Goal: Transaction & Acquisition: Purchase product/service

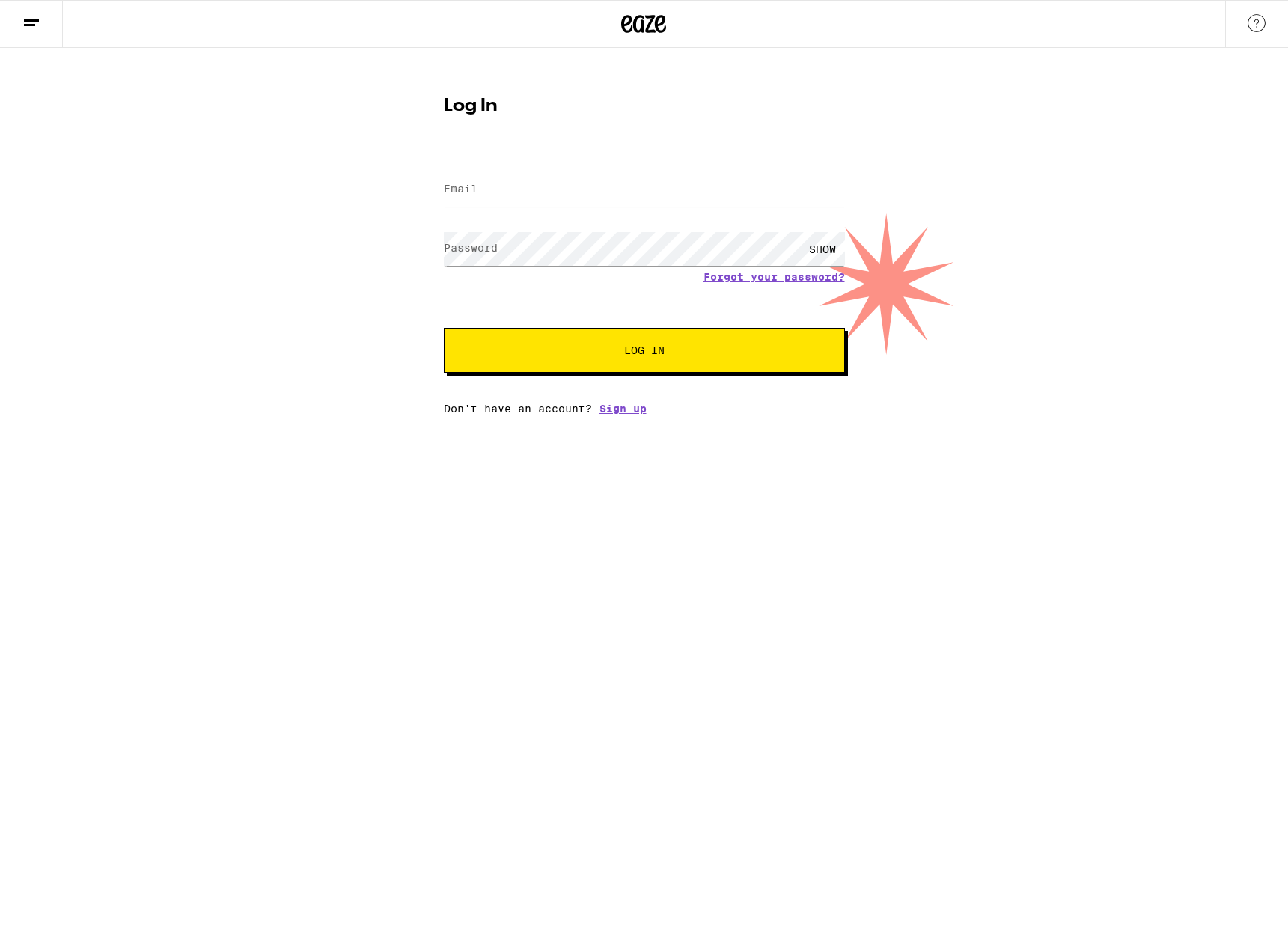
click at [0, 415] on com-1password-button at bounding box center [0, 415] width 0 height 0
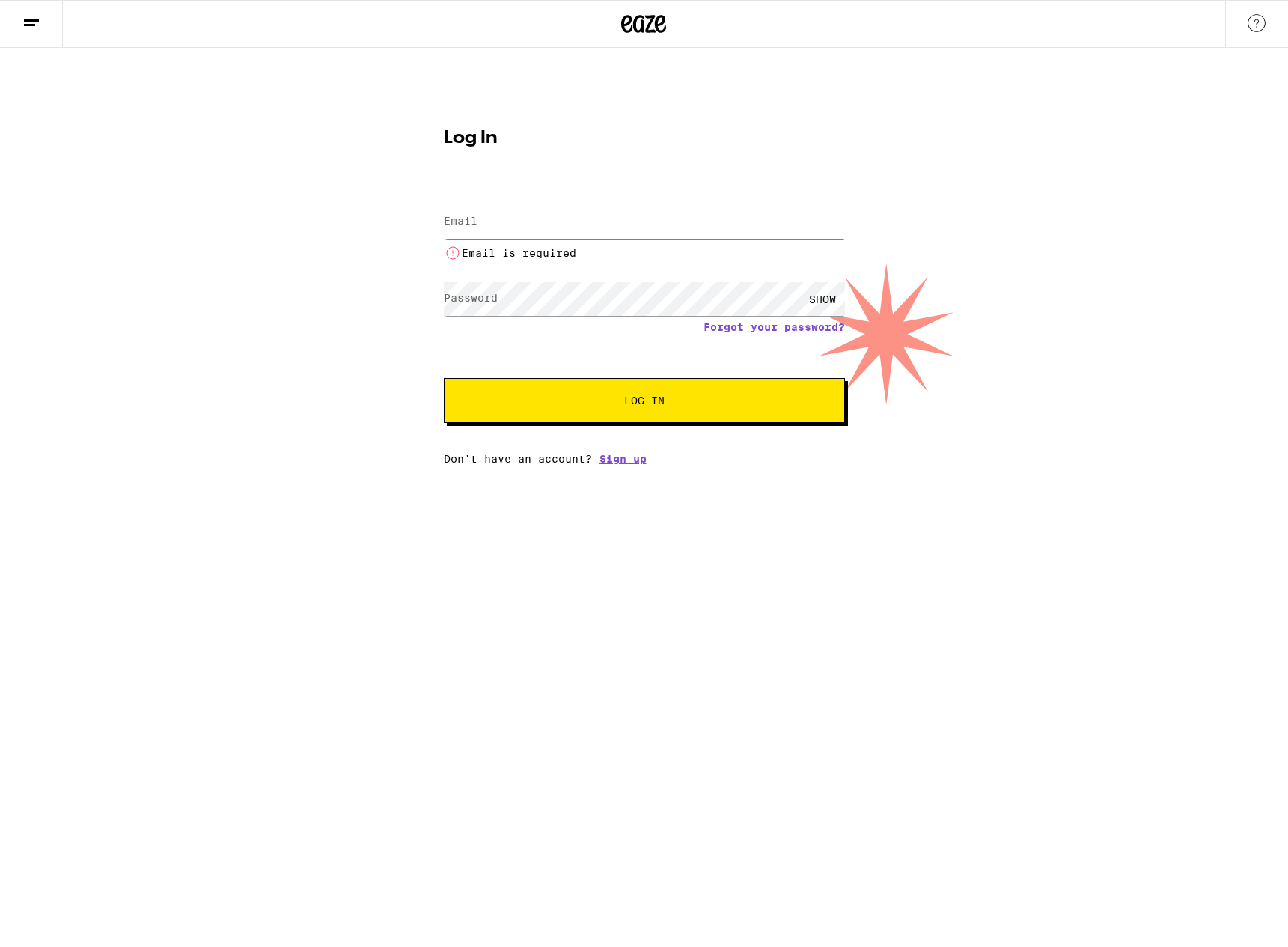
click at [0, 465] on com-1password-button at bounding box center [0, 465] width 0 height 0
click at [692, 205] on input "Email" at bounding box center [644, 222] width 401 height 34
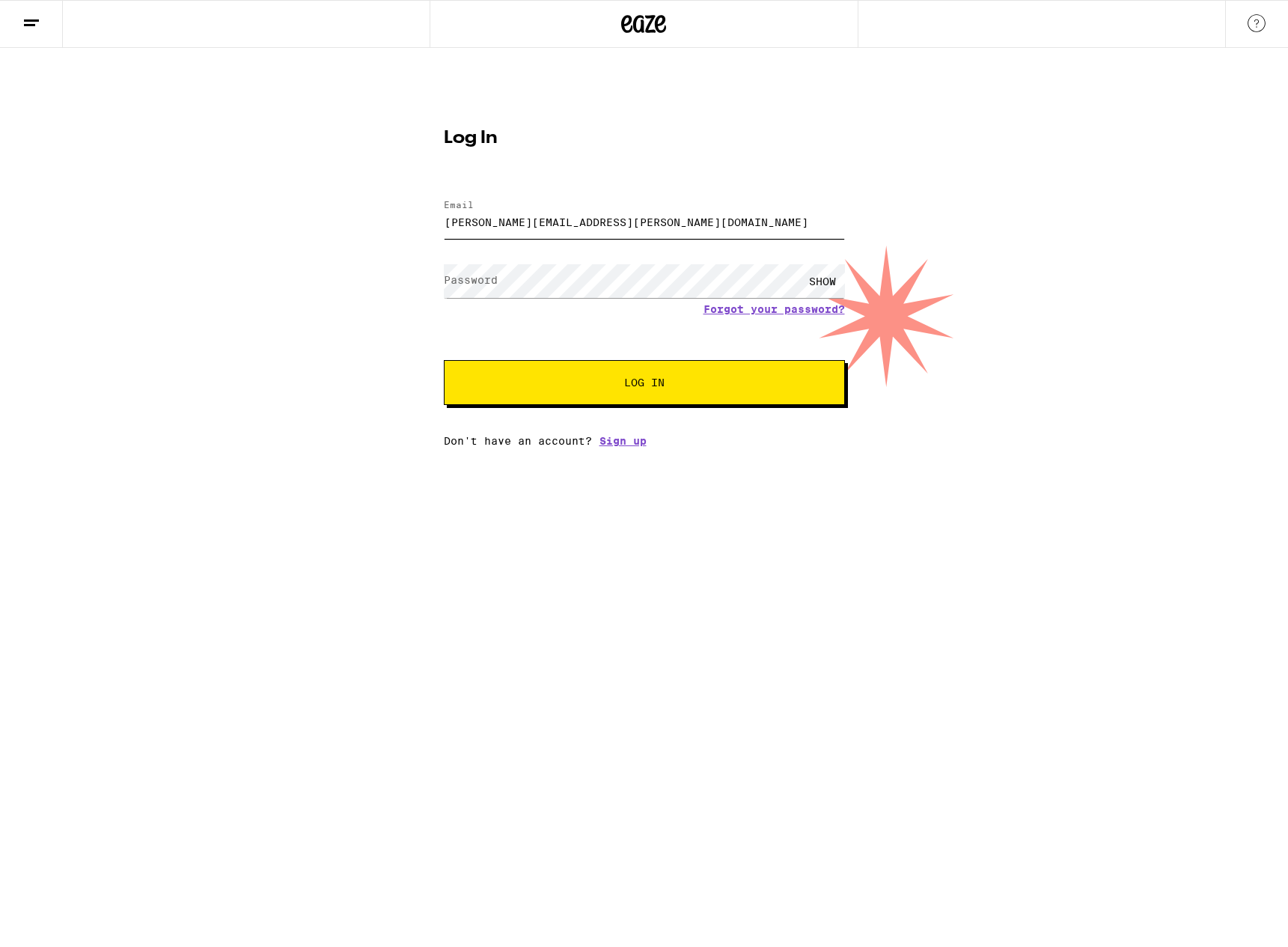
type input "[PERSON_NAME][EMAIL_ADDRESS][PERSON_NAME][DOMAIN_NAME]"
click at [444, 360] on button "Log In" at bounding box center [644, 382] width 401 height 45
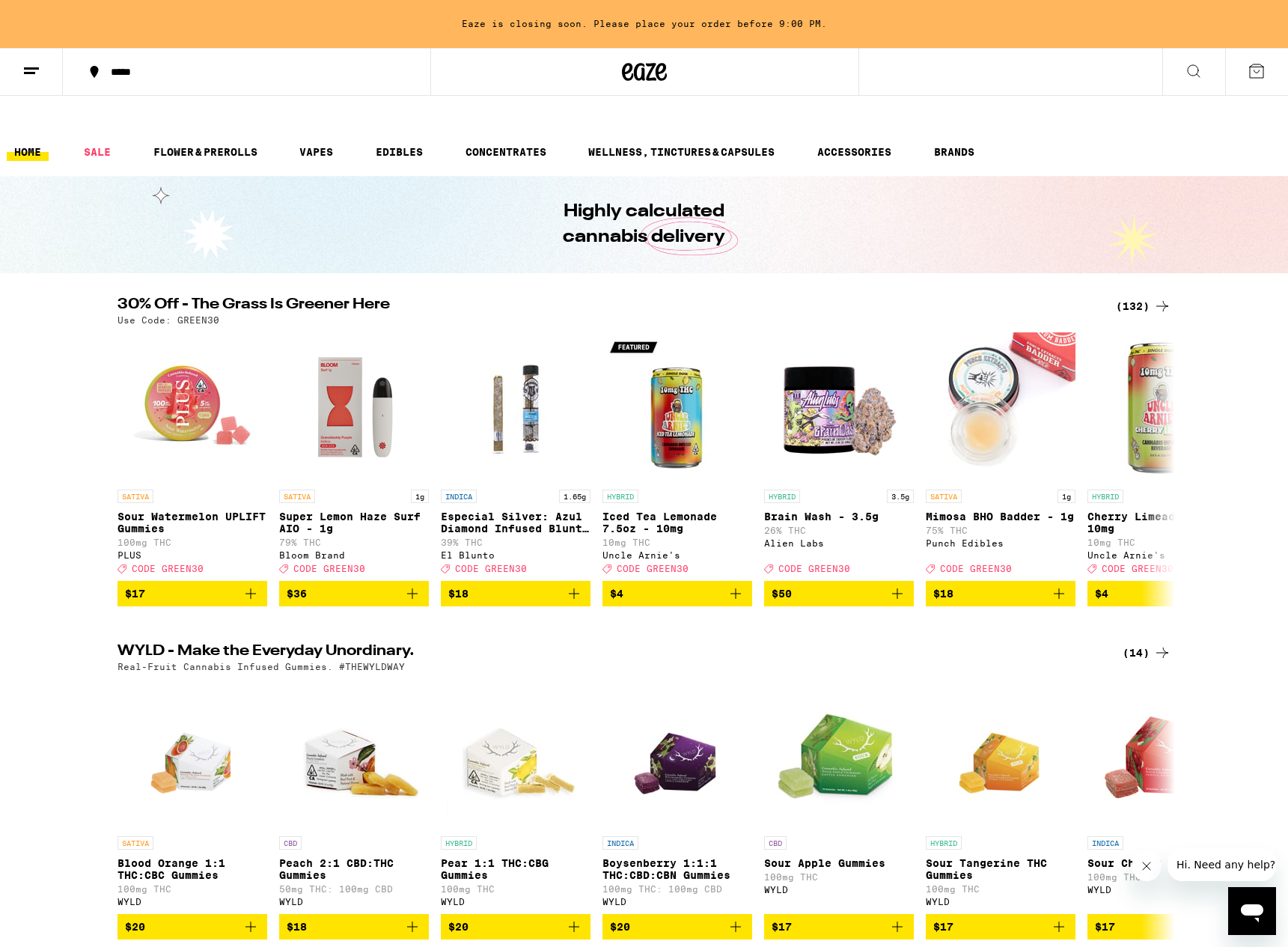
click at [1144, 298] on div "(132)" at bounding box center [1143, 306] width 55 height 18
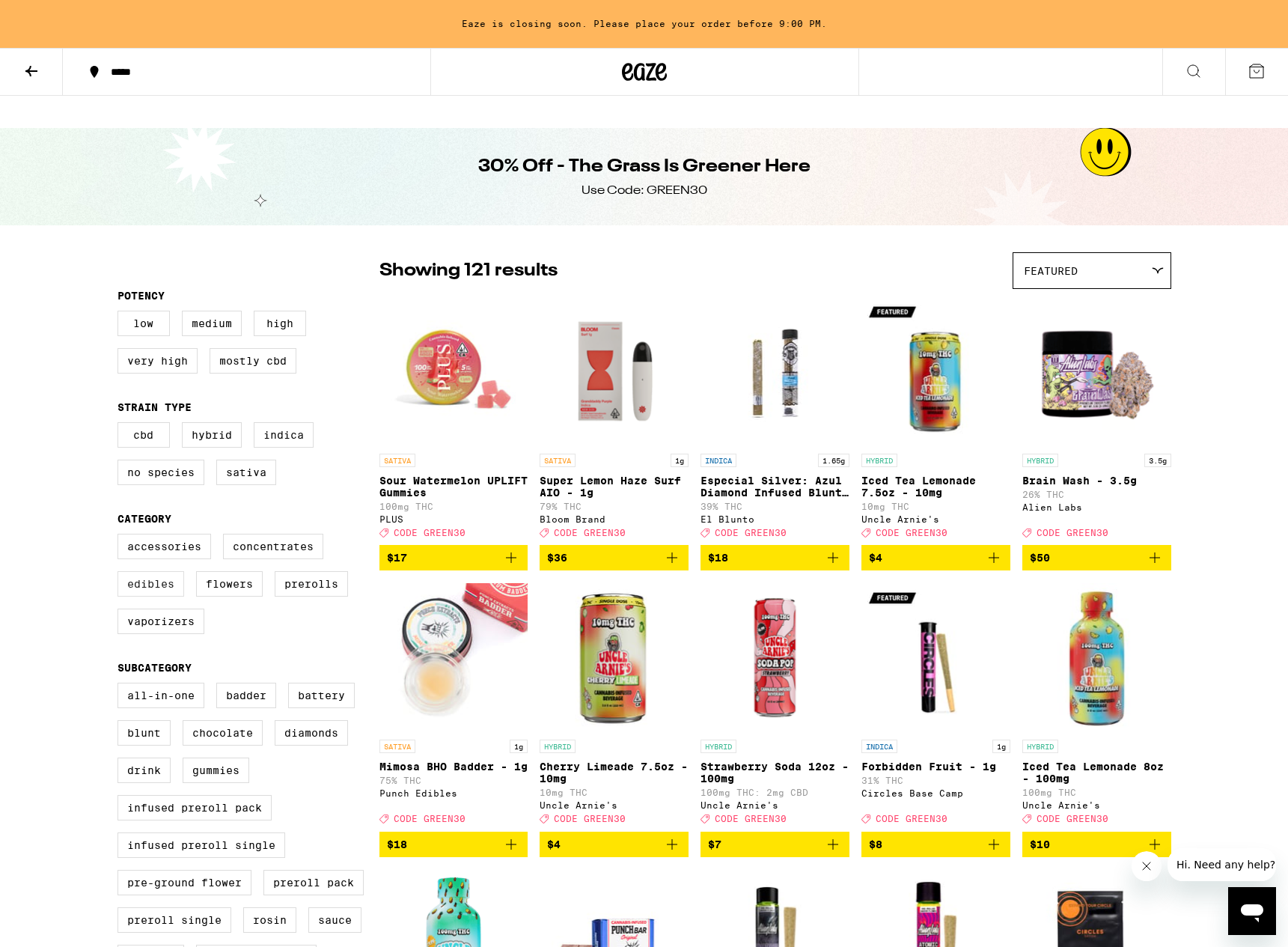
click at [166, 571] on label "Edibles" at bounding box center [150, 584] width 66 height 26
click at [122, 537] on input "Edibles" at bounding box center [121, 536] width 1 height 1
checkbox input "true"
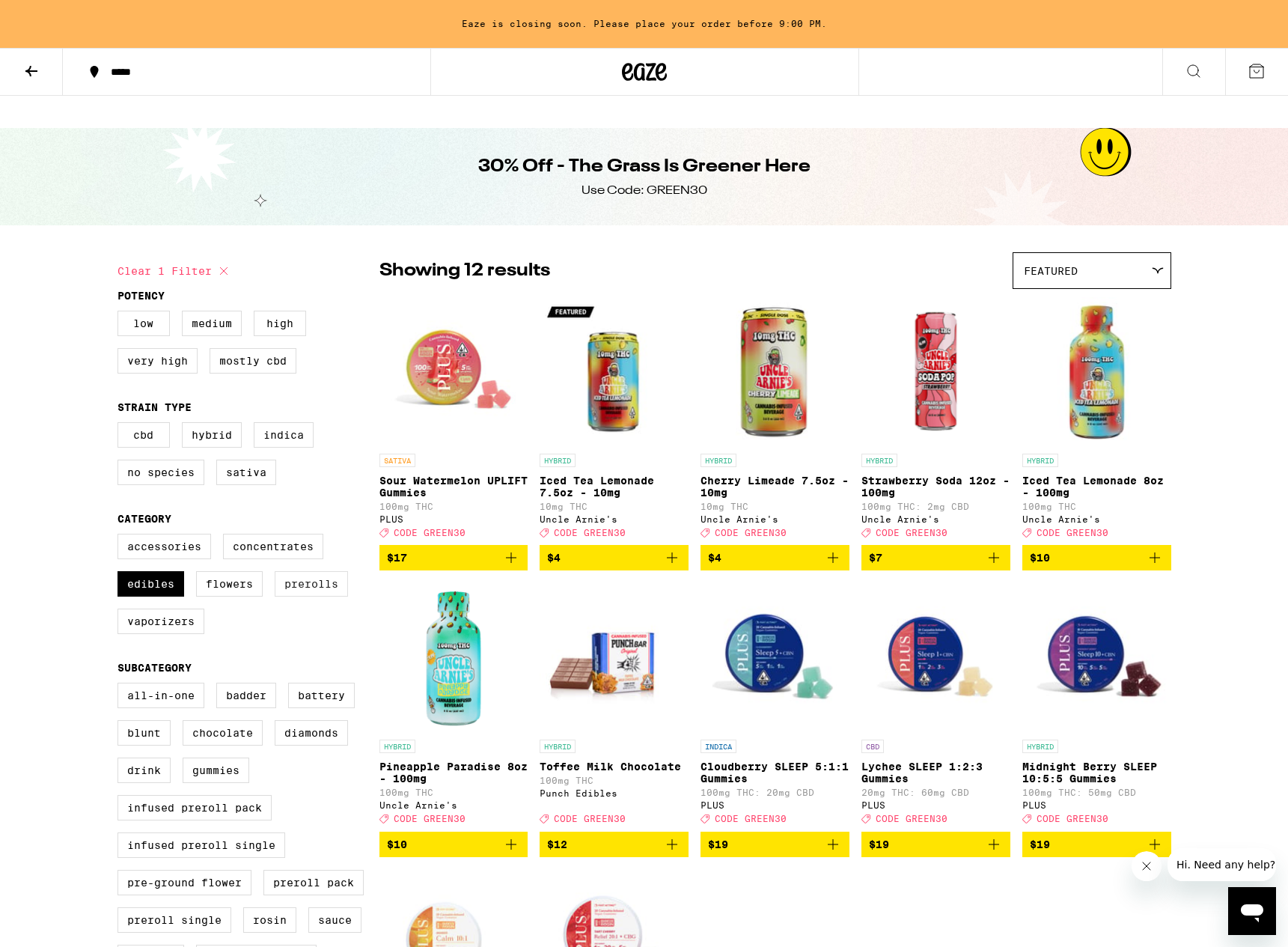
click at [301, 571] on label "Prerolls" at bounding box center [312, 584] width 74 height 26
click at [122, 537] on input "Prerolls" at bounding box center [121, 536] width 1 height 1
checkbox input "true"
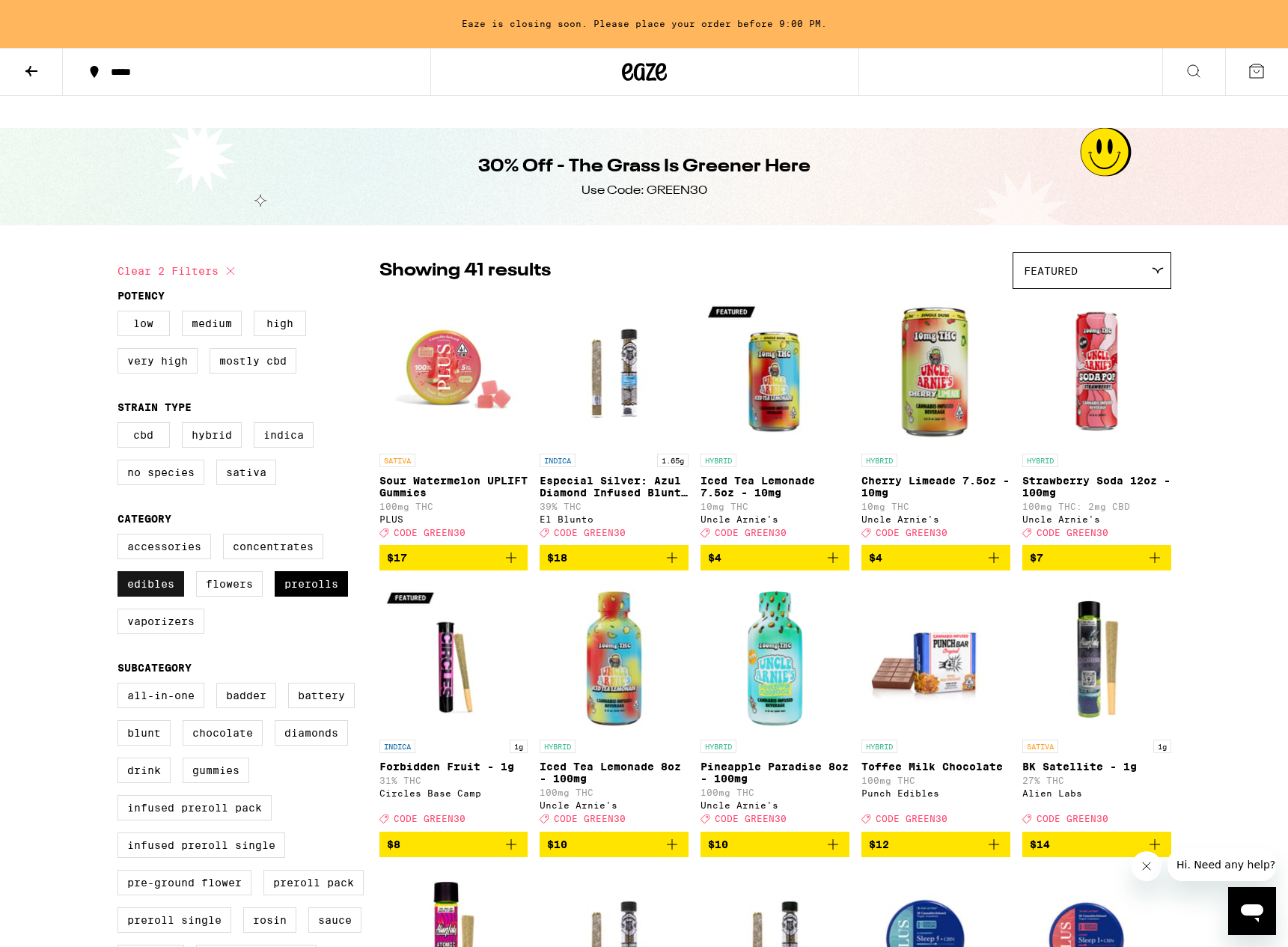
click at [156, 572] on label "Edibles" at bounding box center [150, 584] width 66 height 26
click at [122, 537] on input "Edibles" at bounding box center [121, 536] width 1 height 1
checkbox input "false"
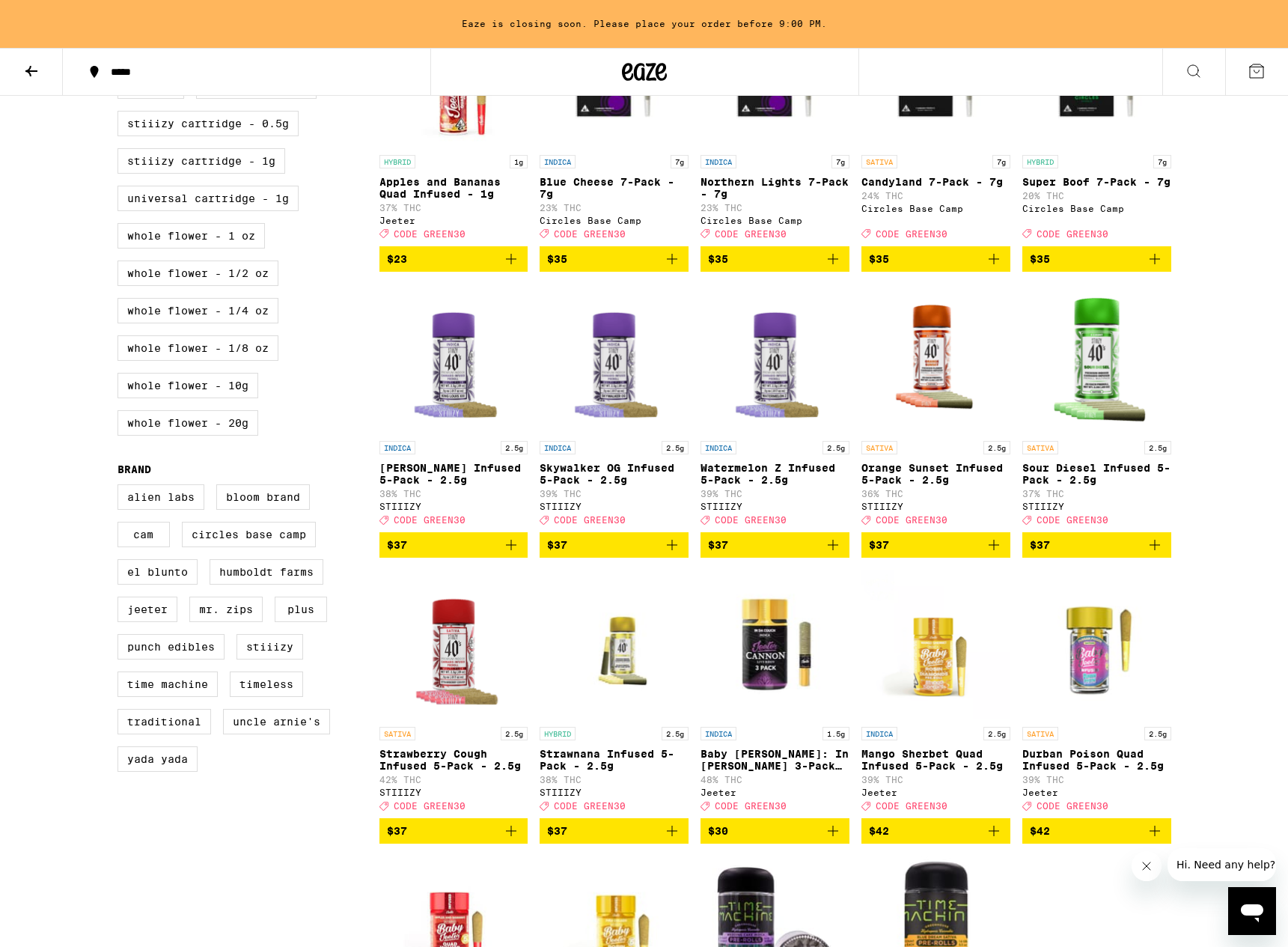
scroll to position [870, 0]
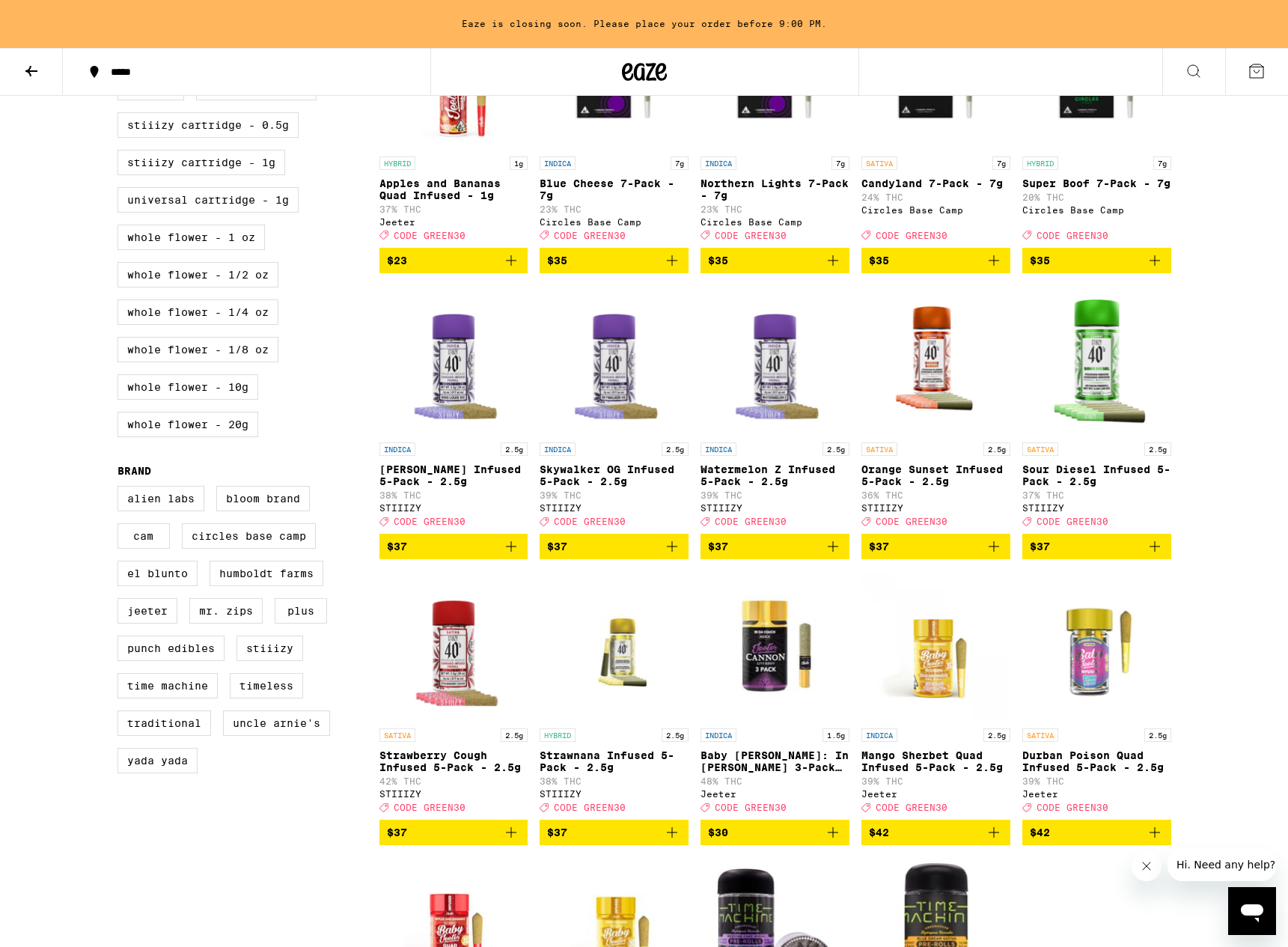
click at [496, 556] on span "$37" at bounding box center [454, 546] width 134 height 18
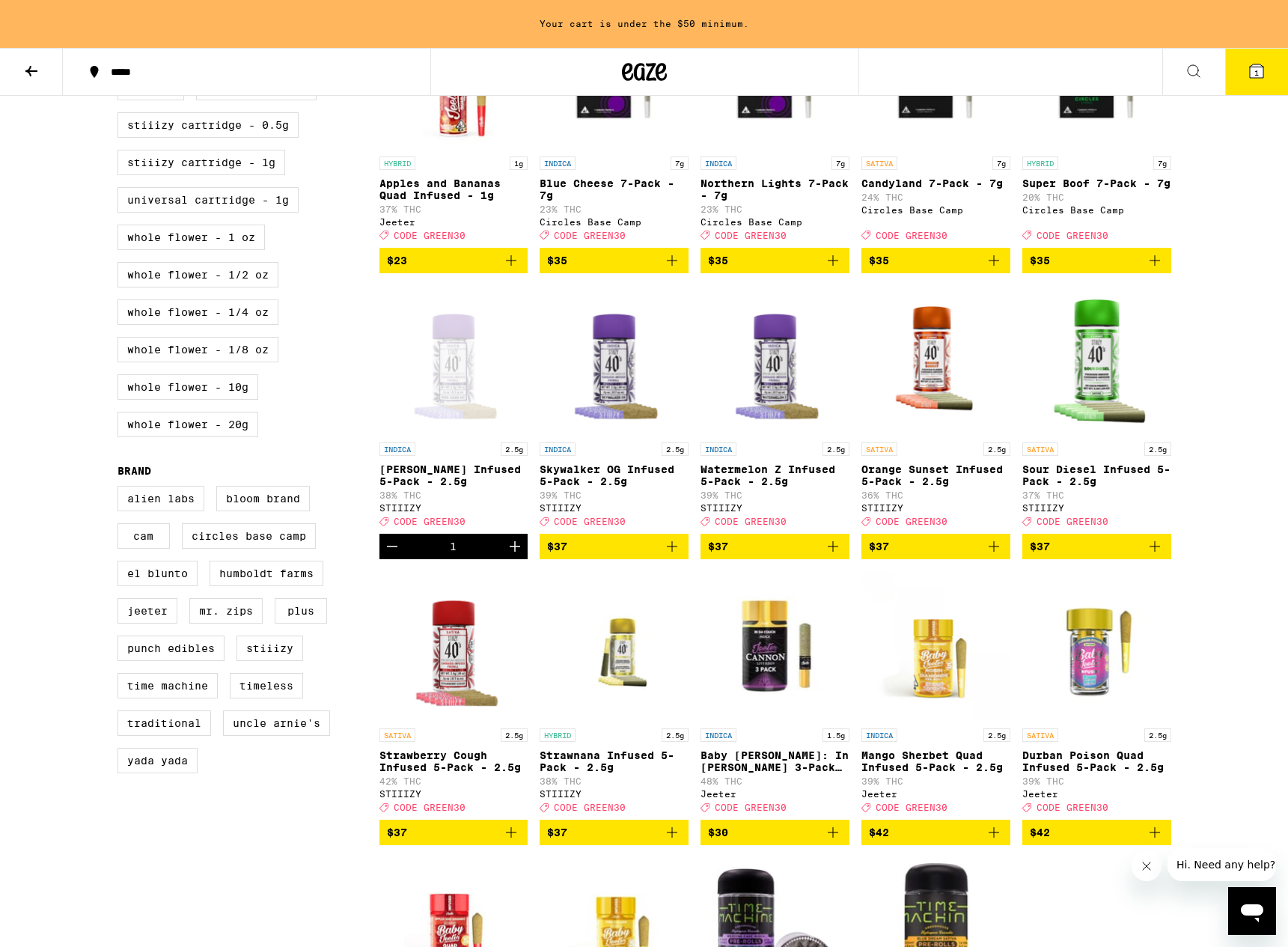
click at [610, 553] on span "$37" at bounding box center [614, 546] width 134 height 18
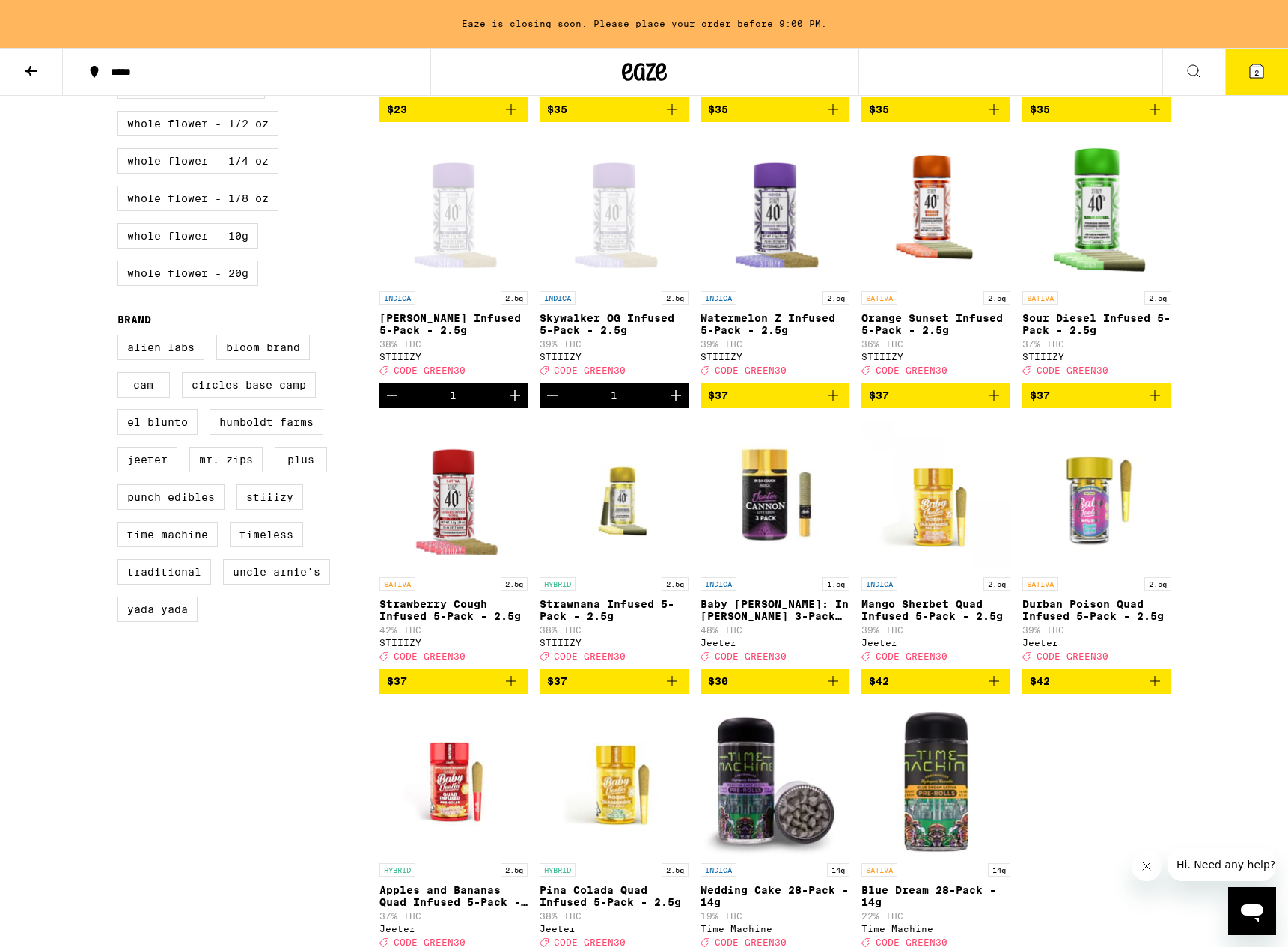
scroll to position [0, 0]
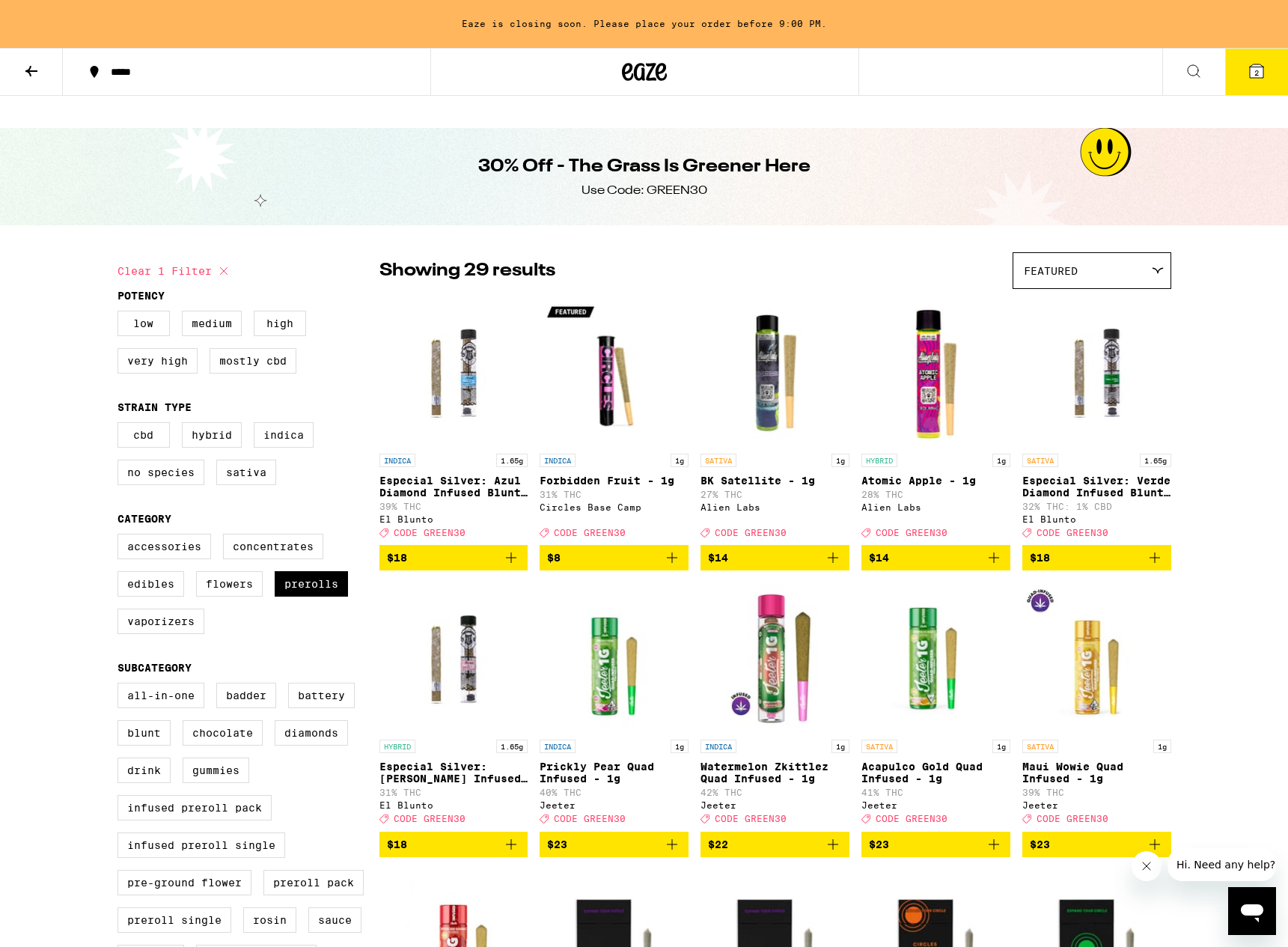
click at [1198, 66] on icon at bounding box center [1194, 71] width 18 height 18
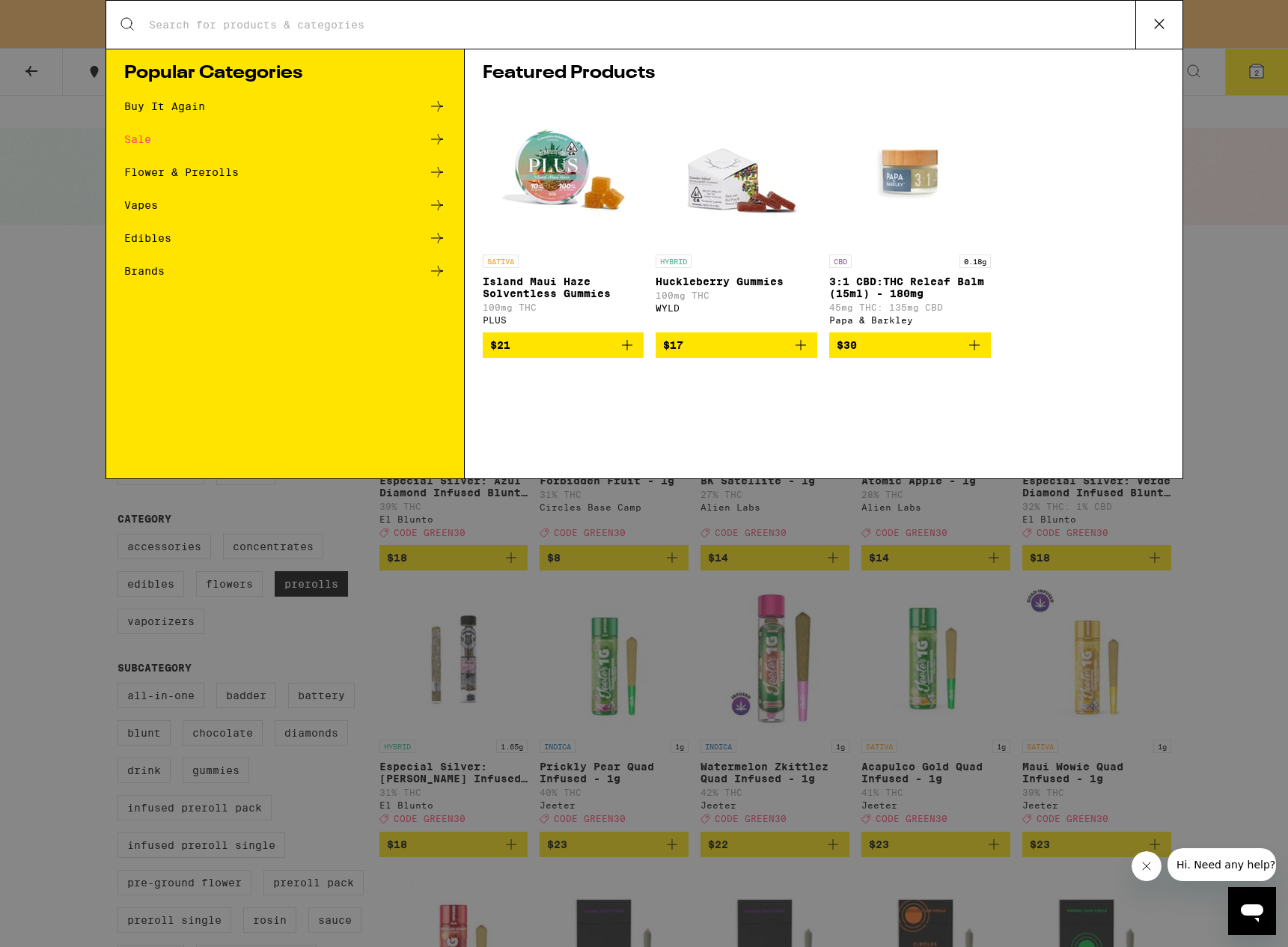
click at [394, 15] on div "Search for Products" at bounding box center [644, 25] width 1076 height 48
click at [393, 23] on input "Search for Products" at bounding box center [641, 24] width 987 height 14
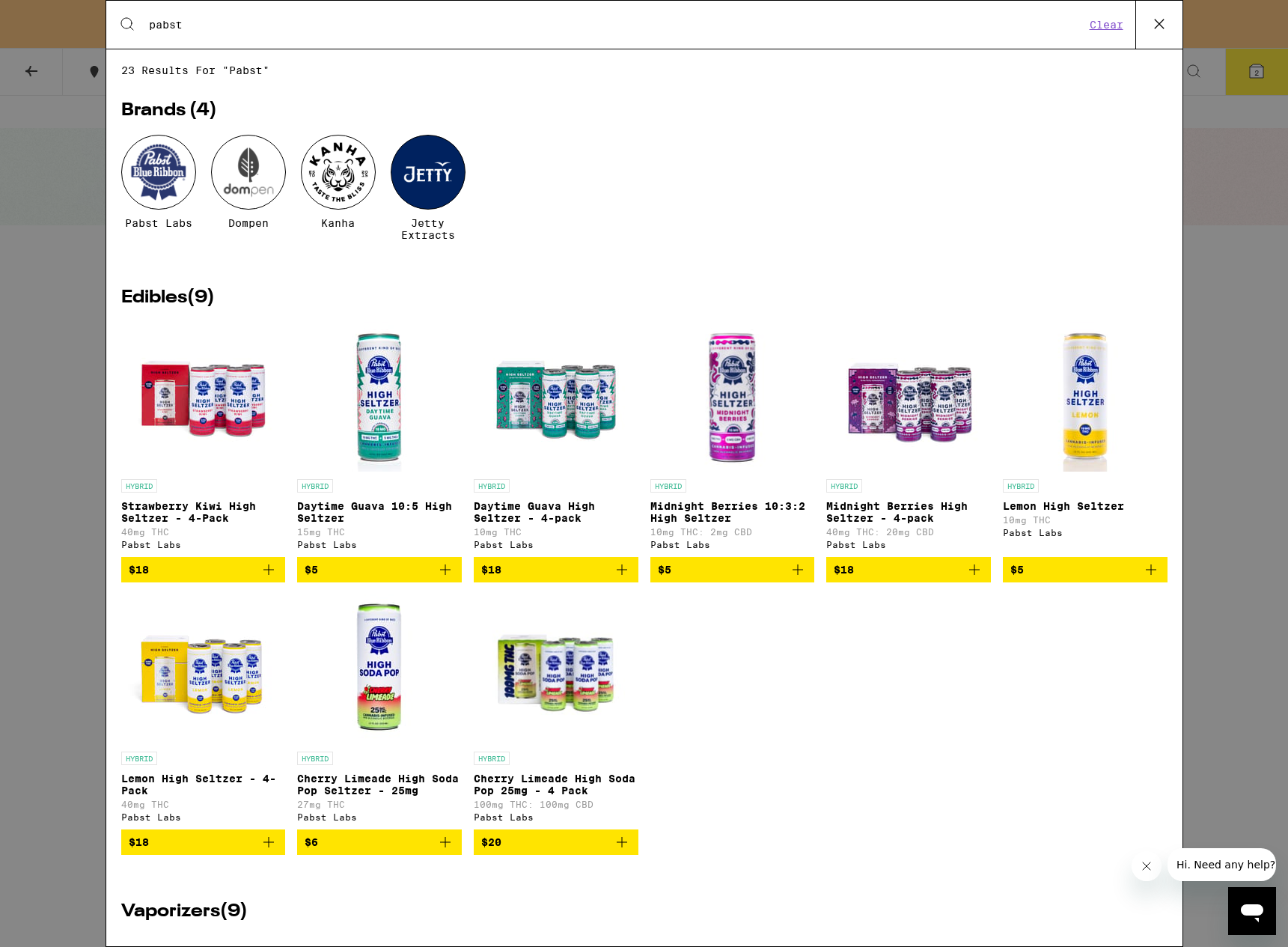
type input "pabst"
click at [572, 851] on span "$20" at bounding box center [556, 842] width 150 height 18
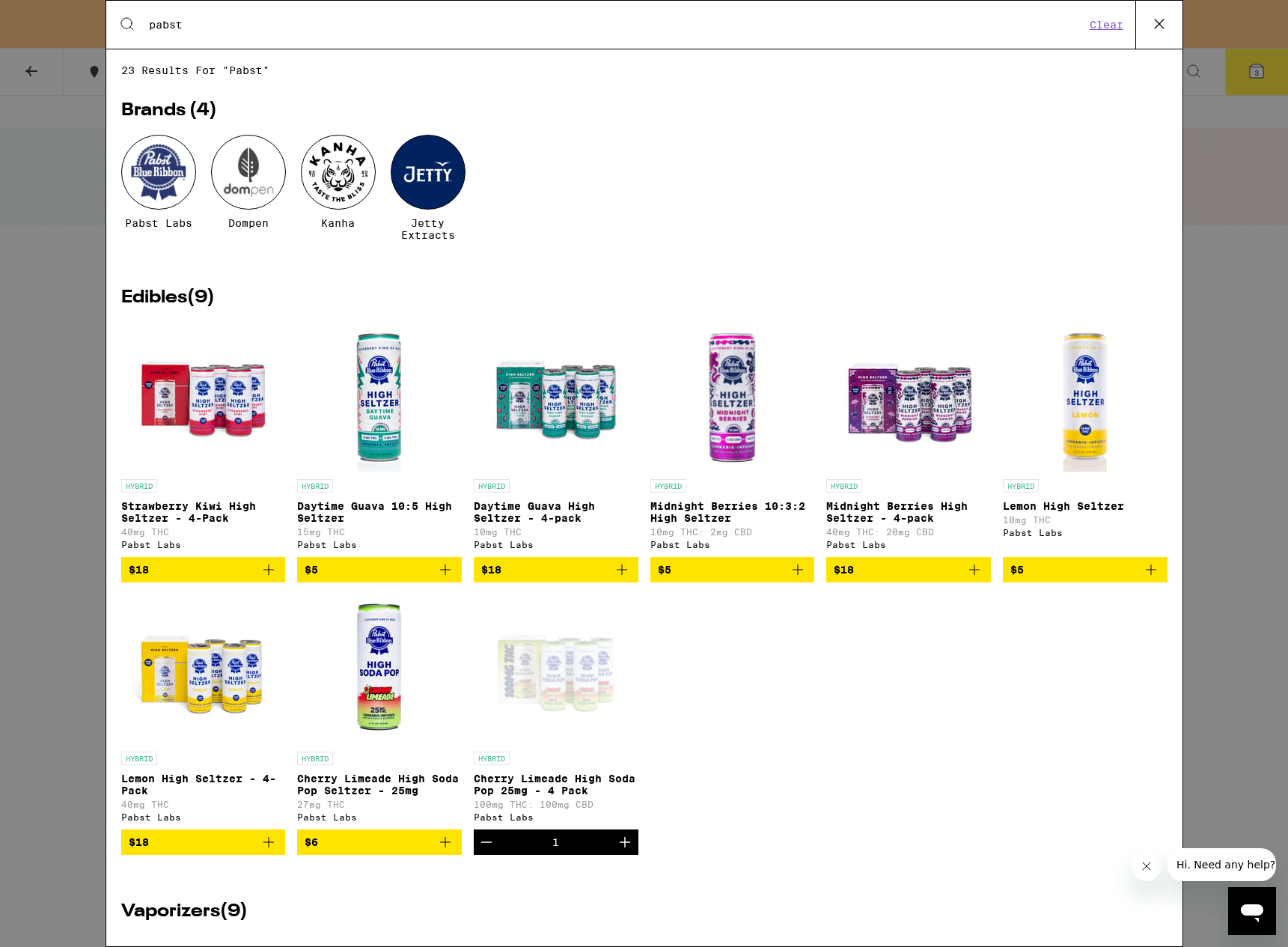
click at [573, 708] on div "Open page for Cherry Limeade High Soda Pop 25mg - 4 Pack from Pabst Labs" at bounding box center [556, 669] width 150 height 150
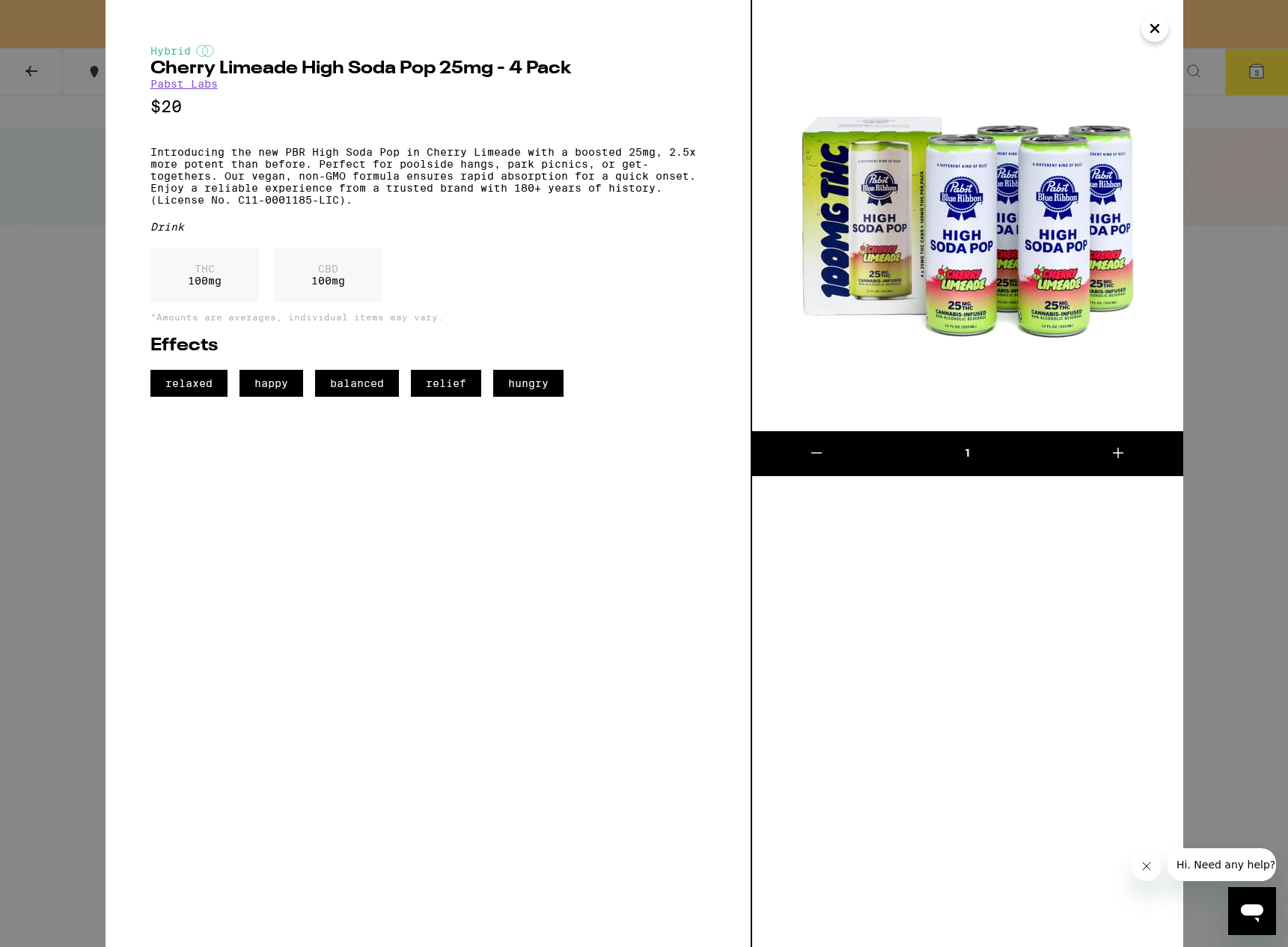
click at [1152, 30] on icon "Close" at bounding box center [1154, 28] width 7 height 7
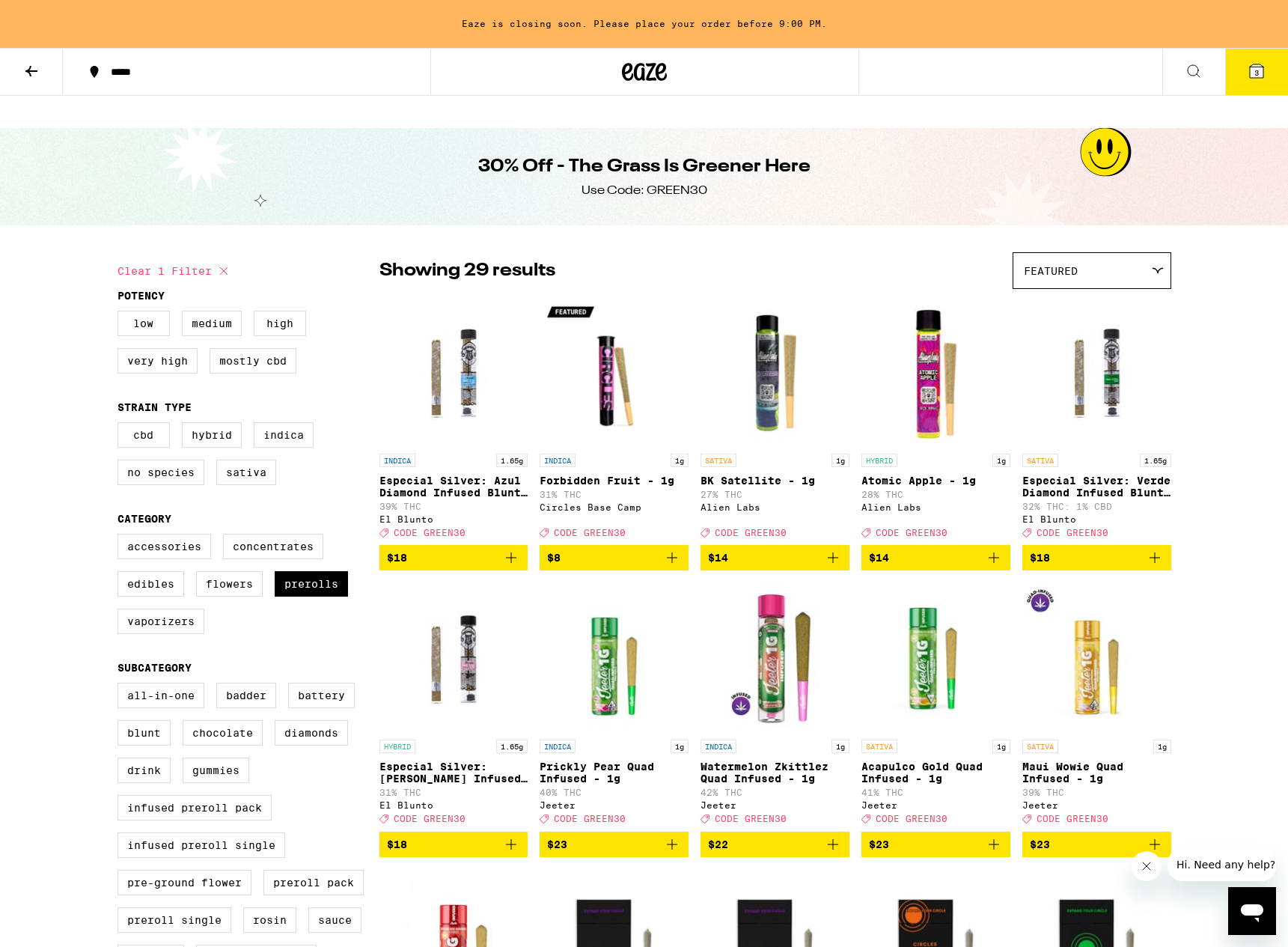
click at [1194, 74] on icon at bounding box center [1194, 71] width 18 height 18
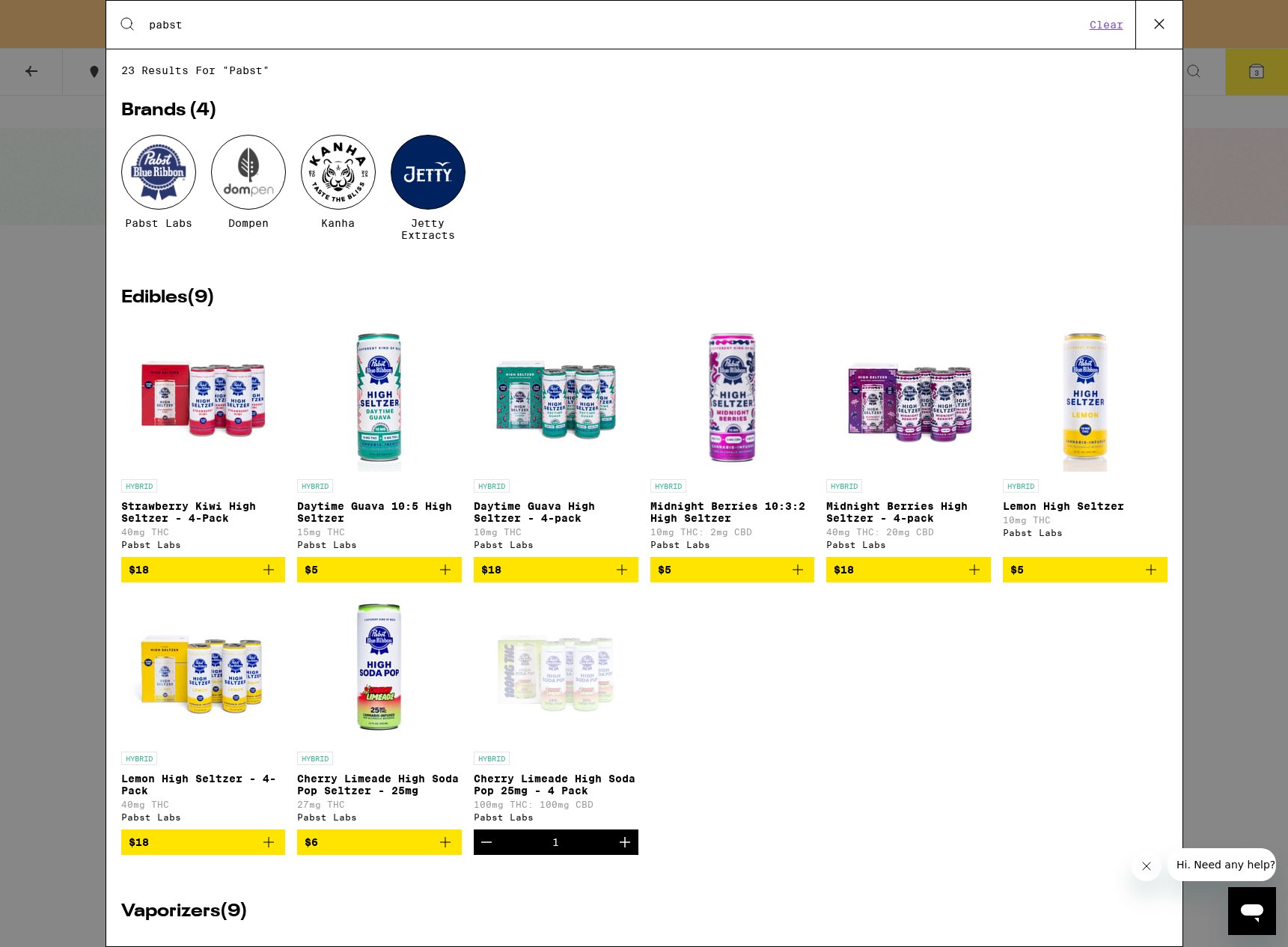
type input "pabst"
click at [369, 681] on img "Open page for Cherry Limeade High Soda Pop Seltzer - 25mg from Pabst Labs" at bounding box center [379, 669] width 150 height 150
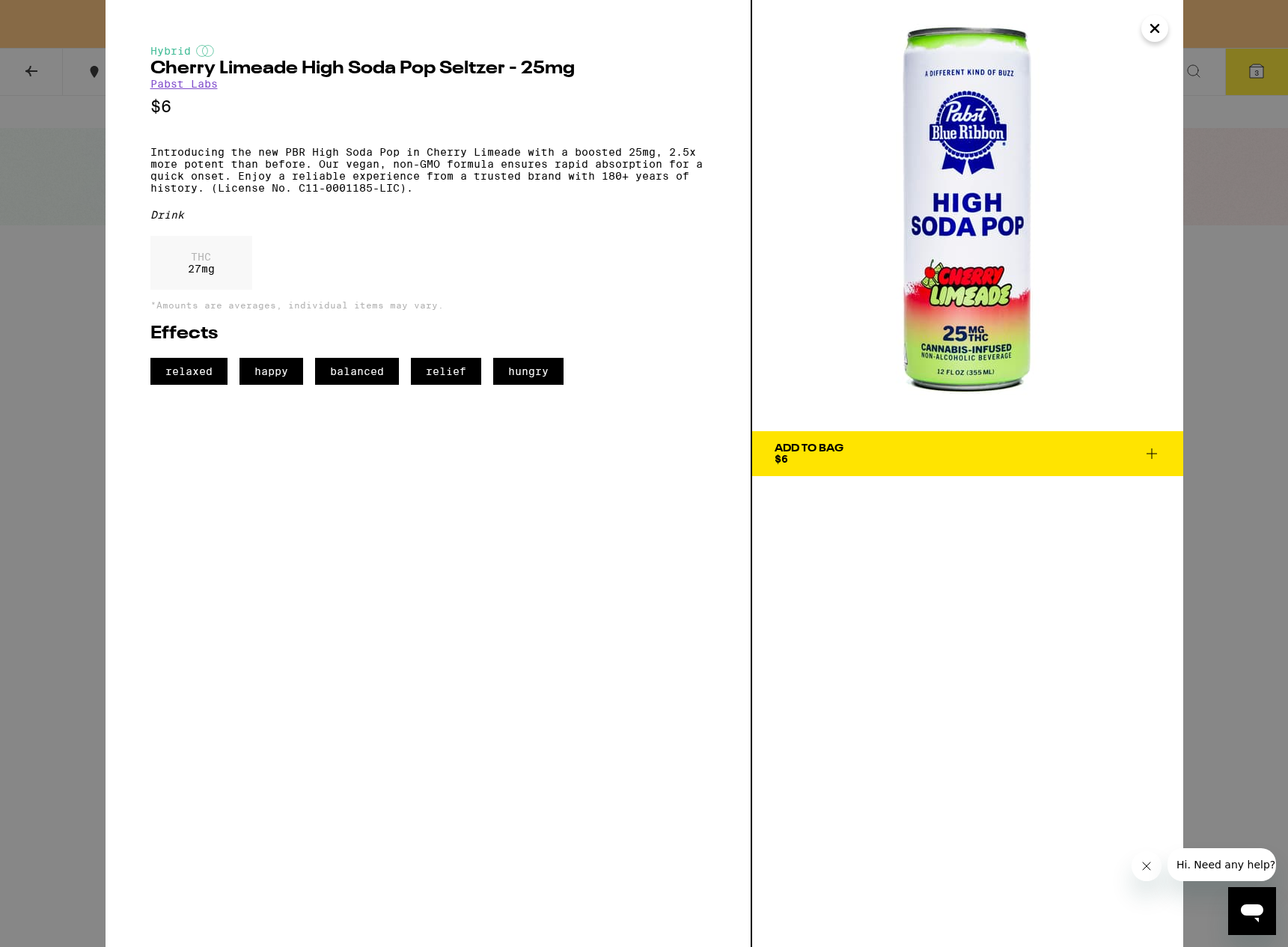
drag, startPoint x: 1005, startPoint y: 285, endPoint x: 632, endPoint y: 382, distance: 385.4
click at [1154, 33] on icon "Close" at bounding box center [1154, 29] width 18 height 22
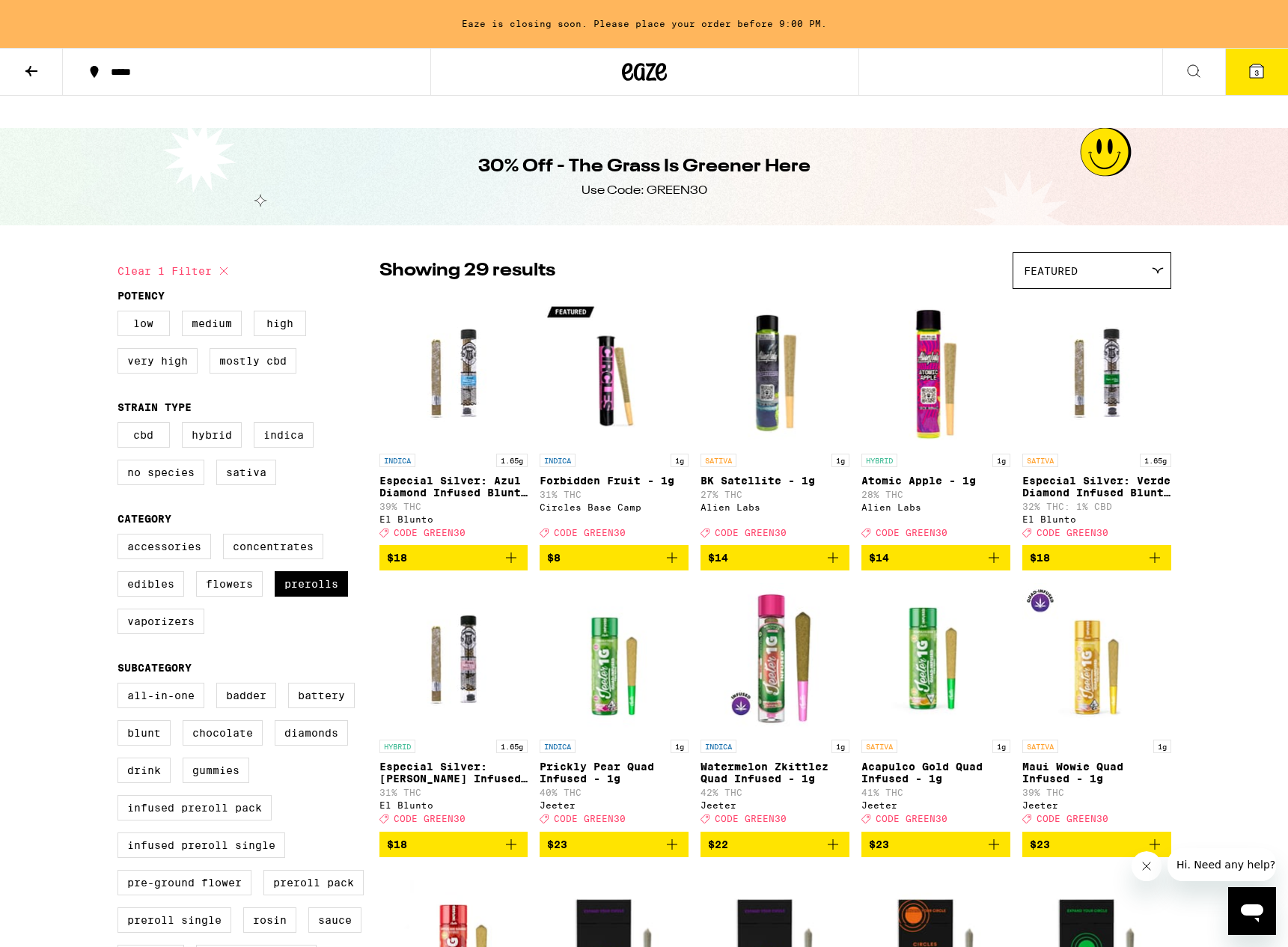
click at [1249, 75] on icon at bounding box center [1256, 71] width 18 height 18
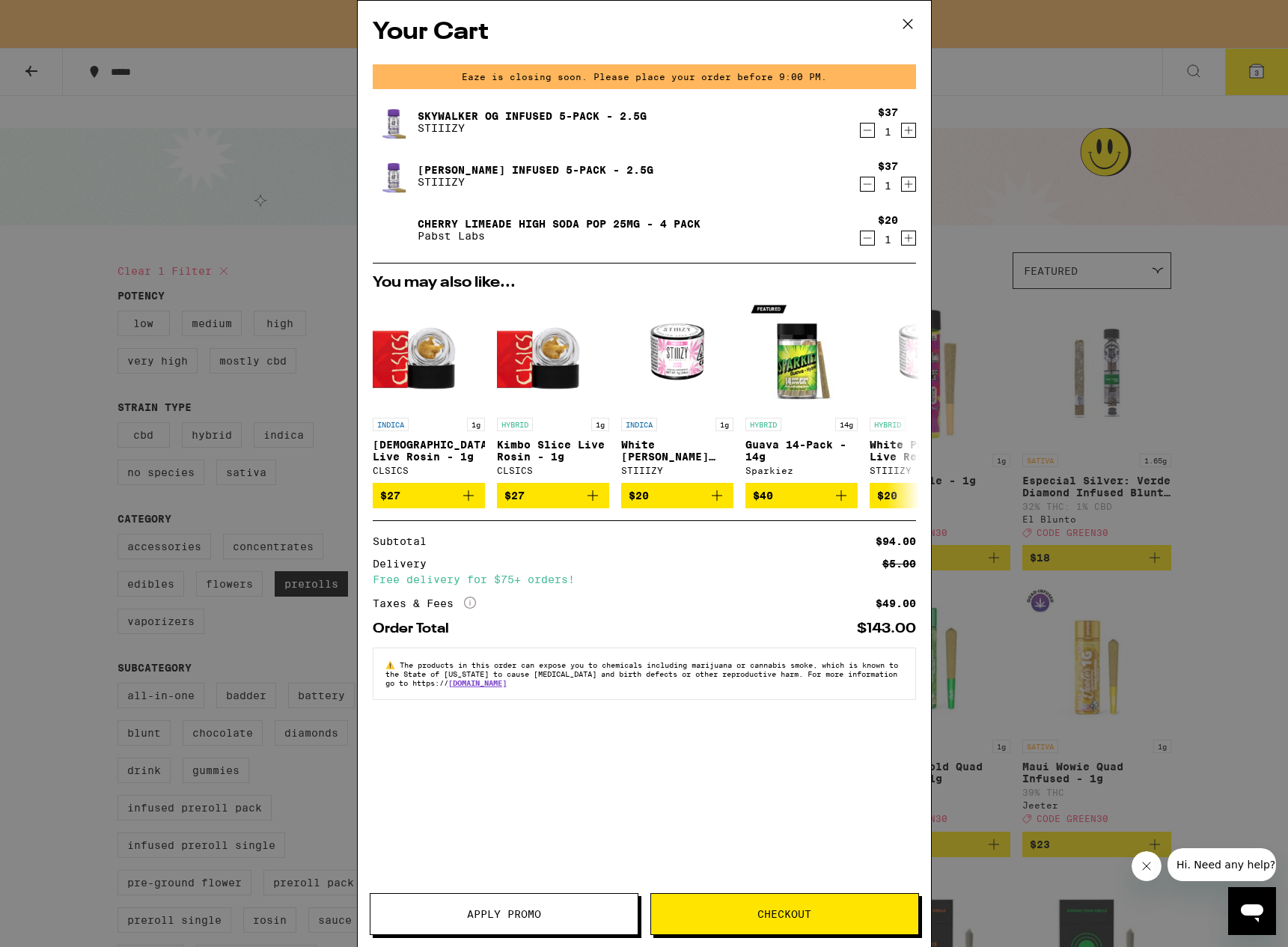
click at [337, 248] on div "Your Cart Eaze is closing soon. Please place your order before 9:00 PM. Skywalk…" at bounding box center [644, 473] width 1288 height 947
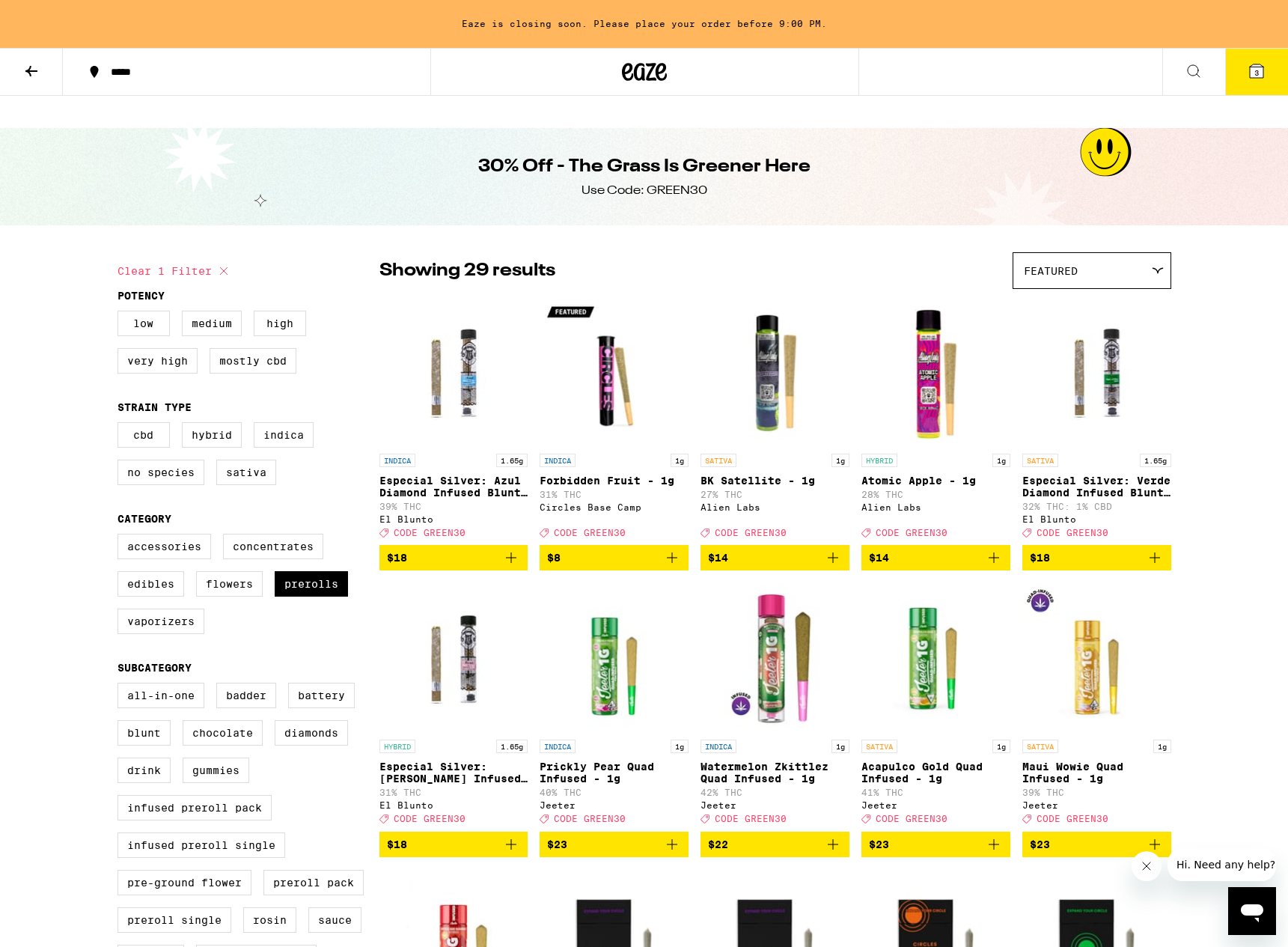
click at [668, 182] on div "Use Code: GREEN30" at bounding box center [644, 190] width 126 height 17
copy div "GREEN30"
click at [1260, 75] on icon at bounding box center [1256, 71] width 14 height 14
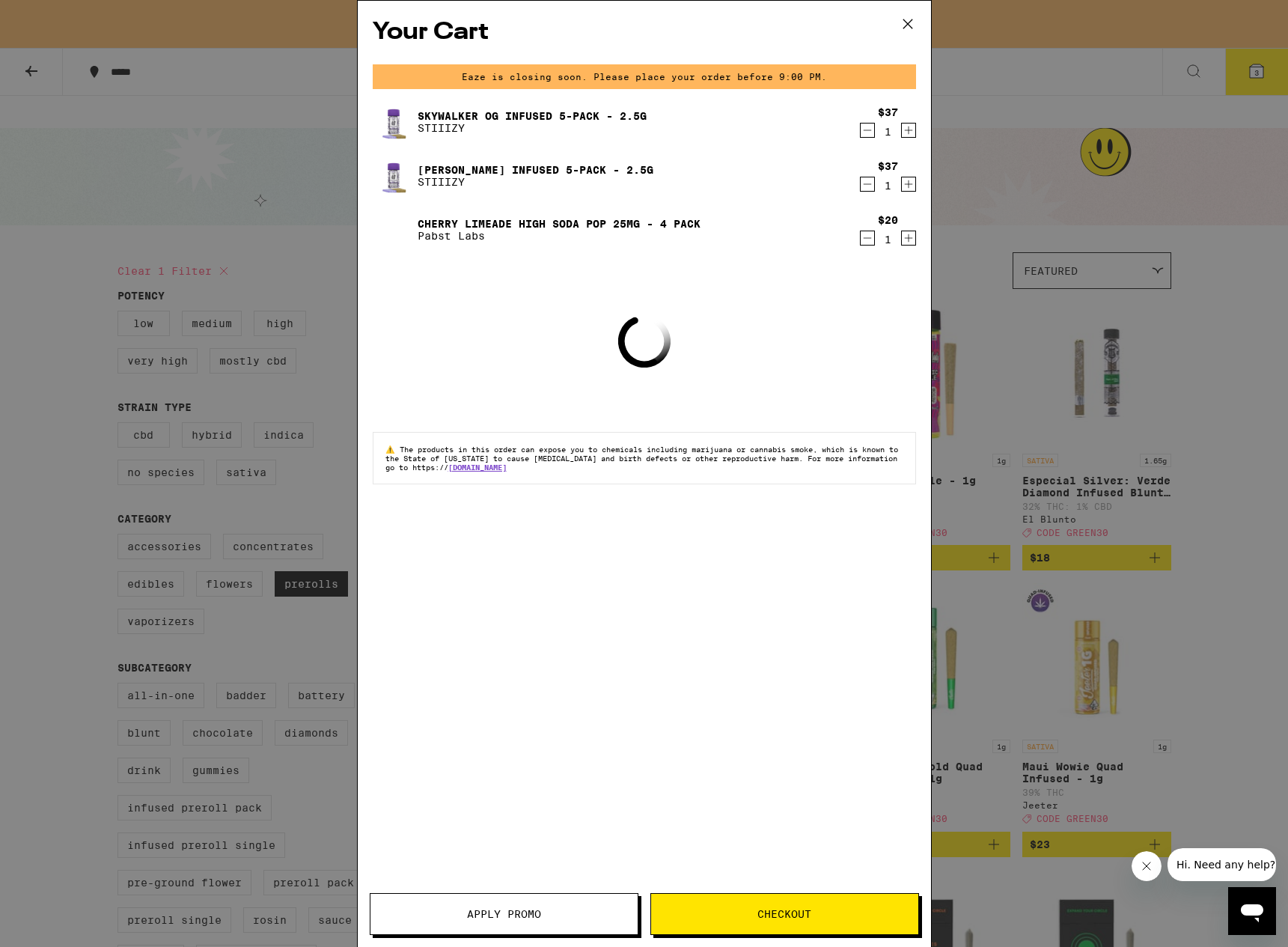
click at [500, 909] on span "Apply Promo" at bounding box center [504, 913] width 74 height 10
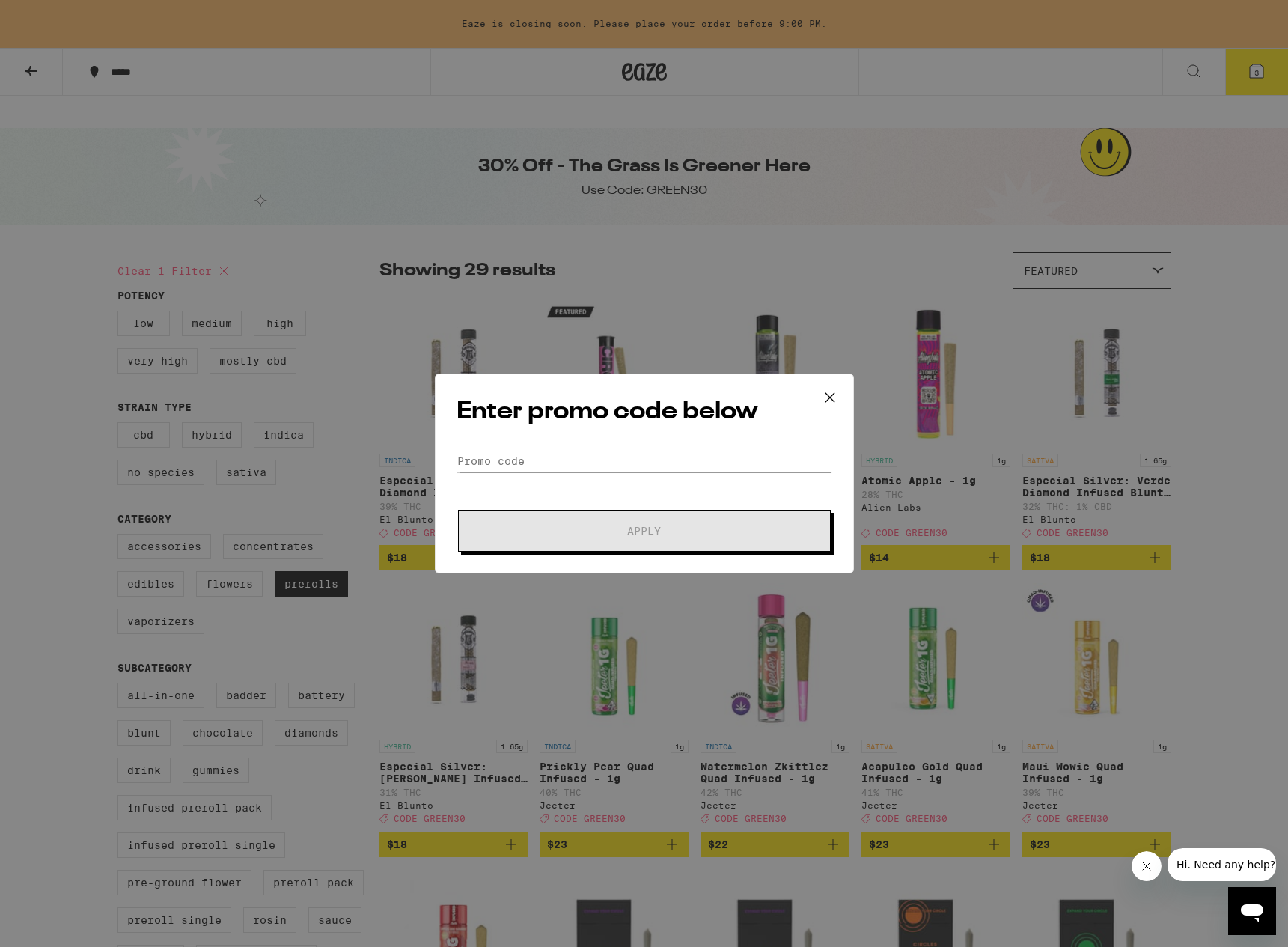
click at [568, 446] on div "Enter promo code below Promo Code Apply" at bounding box center [644, 473] width 419 height 200
click at [568, 453] on input "Promo Code" at bounding box center [644, 462] width 376 height 22
paste input "GREEN30"
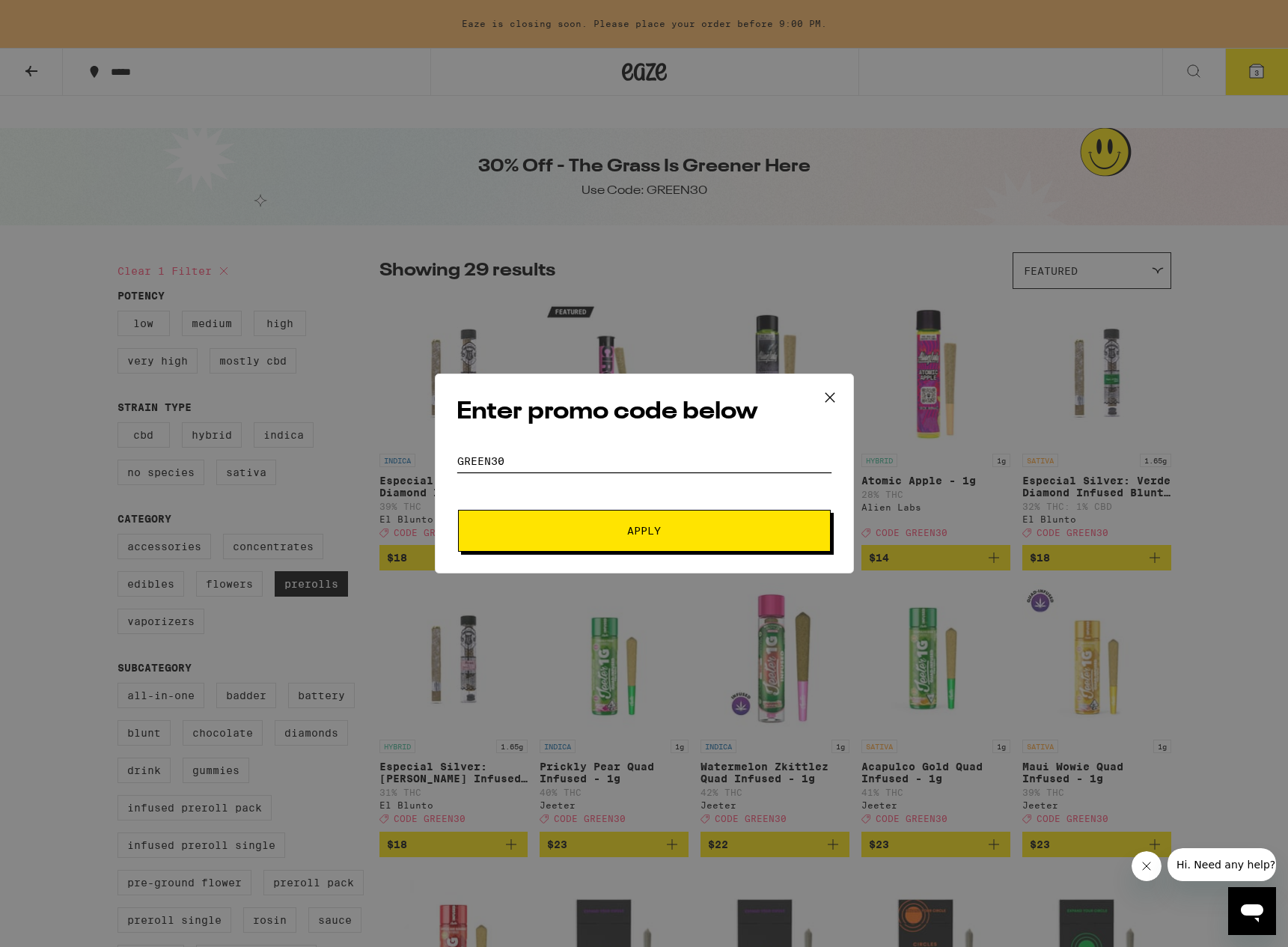
type input "GREEN30"
click at [568, 536] on button "Apply" at bounding box center [644, 530] width 373 height 42
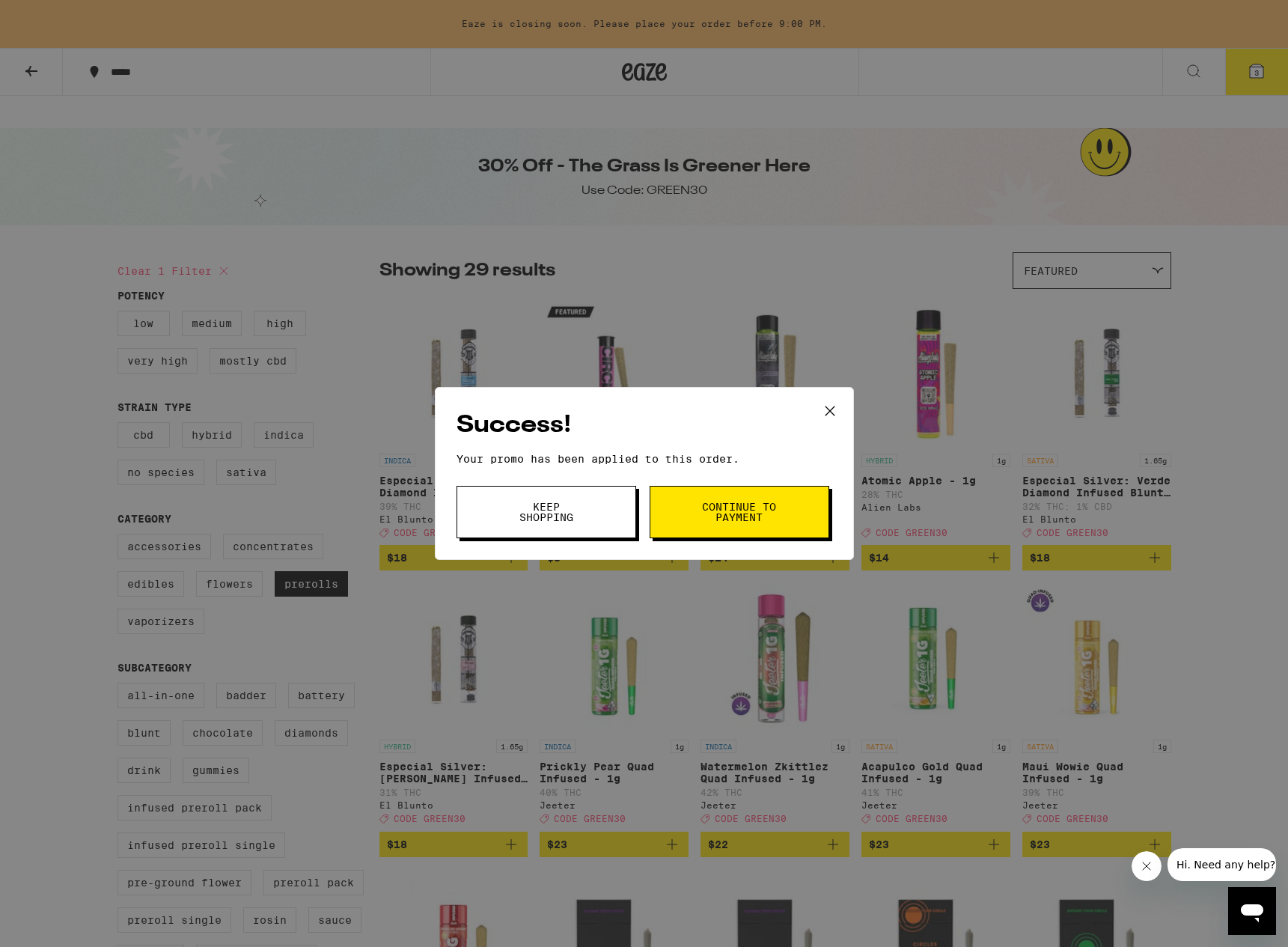
click at [600, 521] on button "Keep Shopping" at bounding box center [546, 513] width 180 height 53
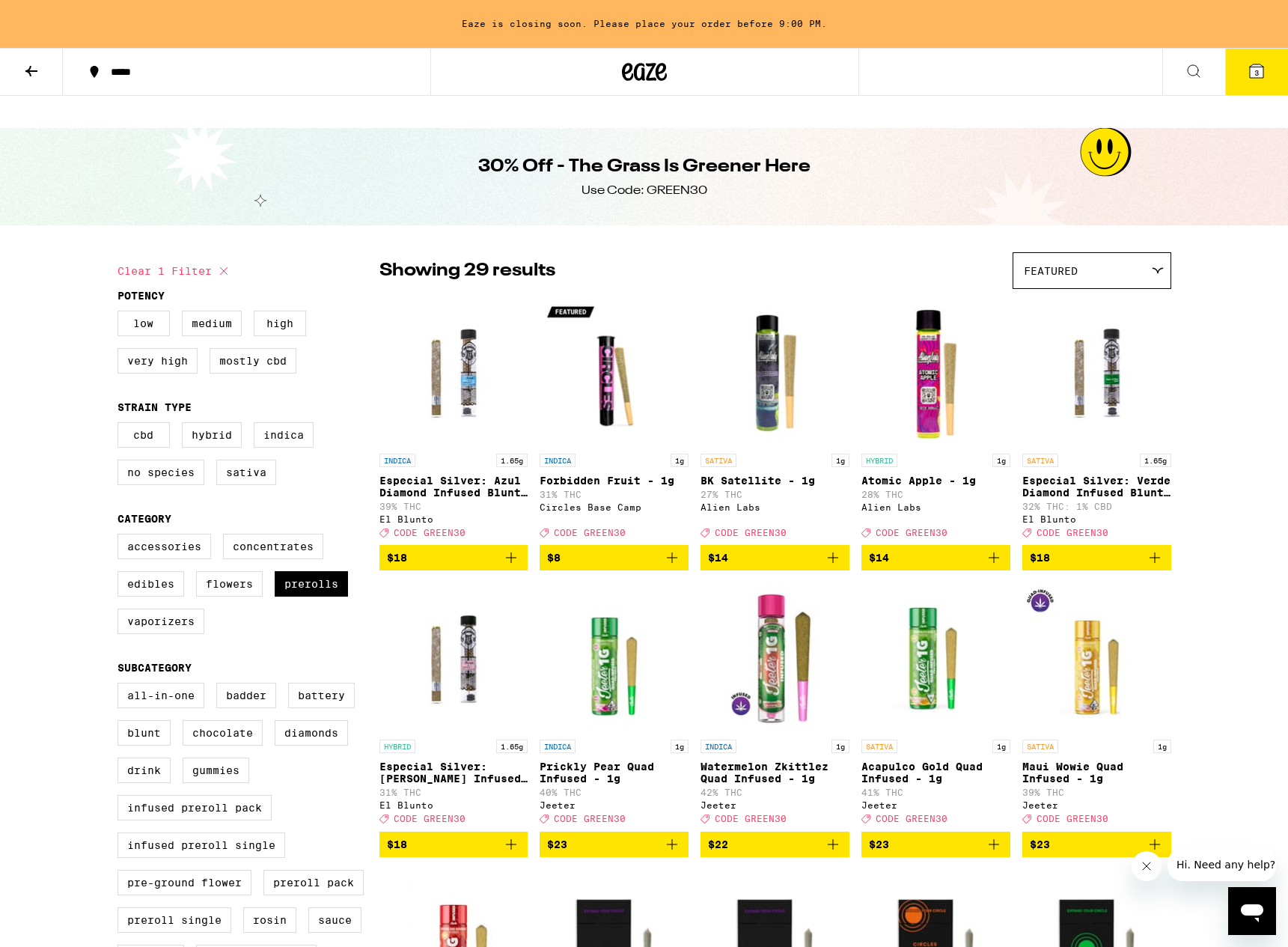
click at [1267, 90] on button "3" at bounding box center [1256, 72] width 63 height 46
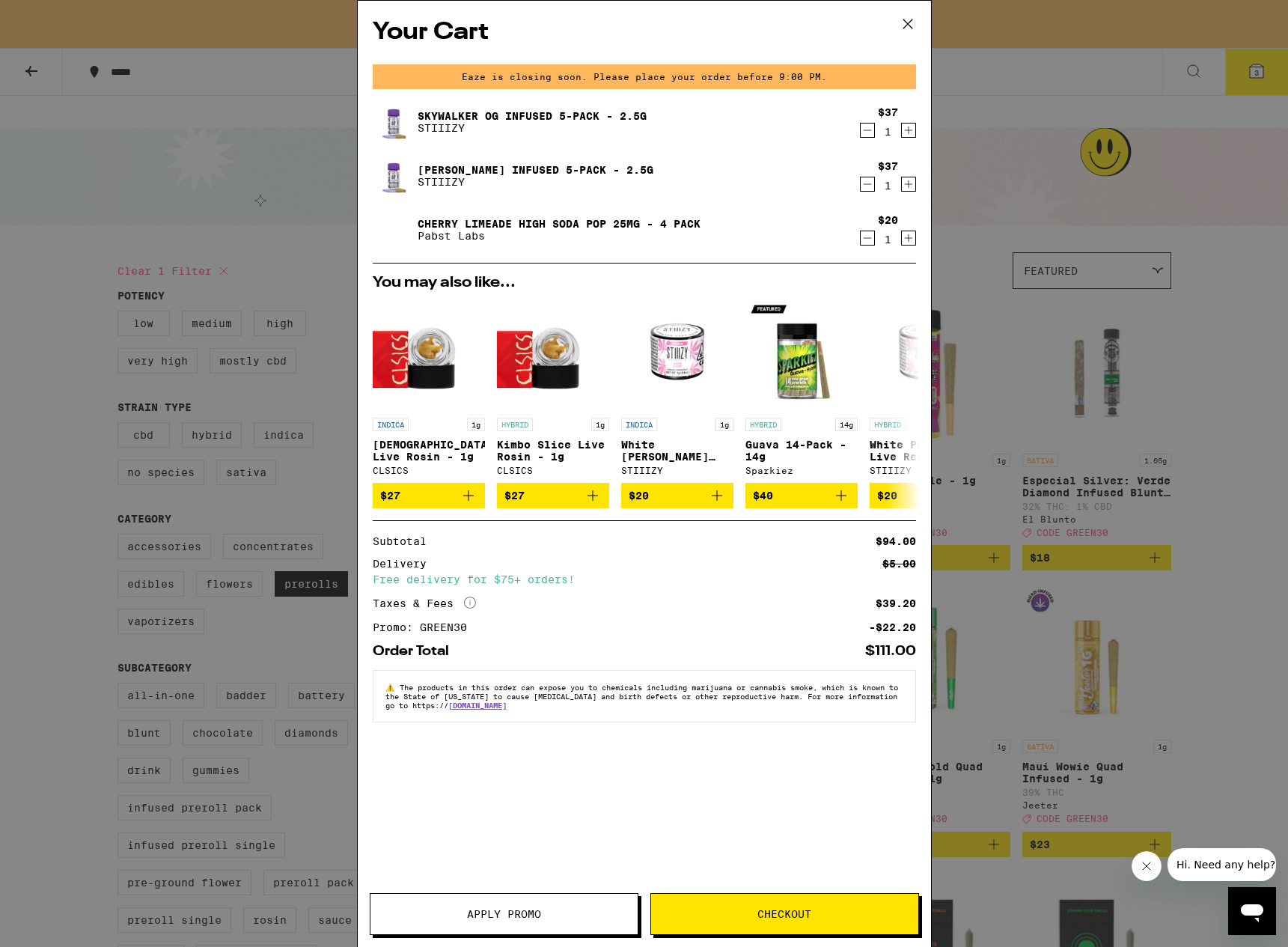
click at [748, 909] on span "Checkout" at bounding box center [784, 913] width 267 height 10
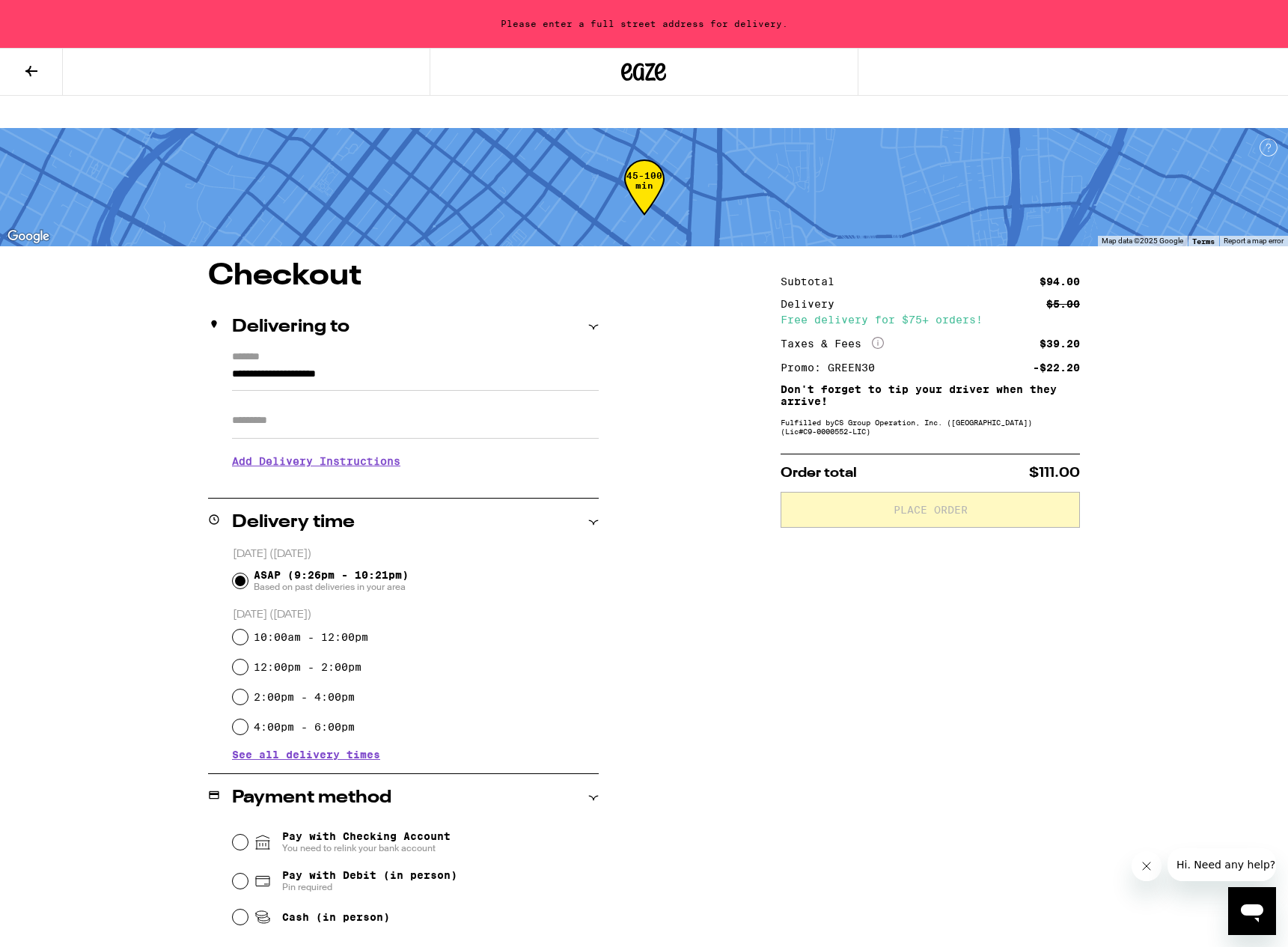
click at [387, 403] on input "Apt/Suite" at bounding box center [415, 421] width 367 height 36
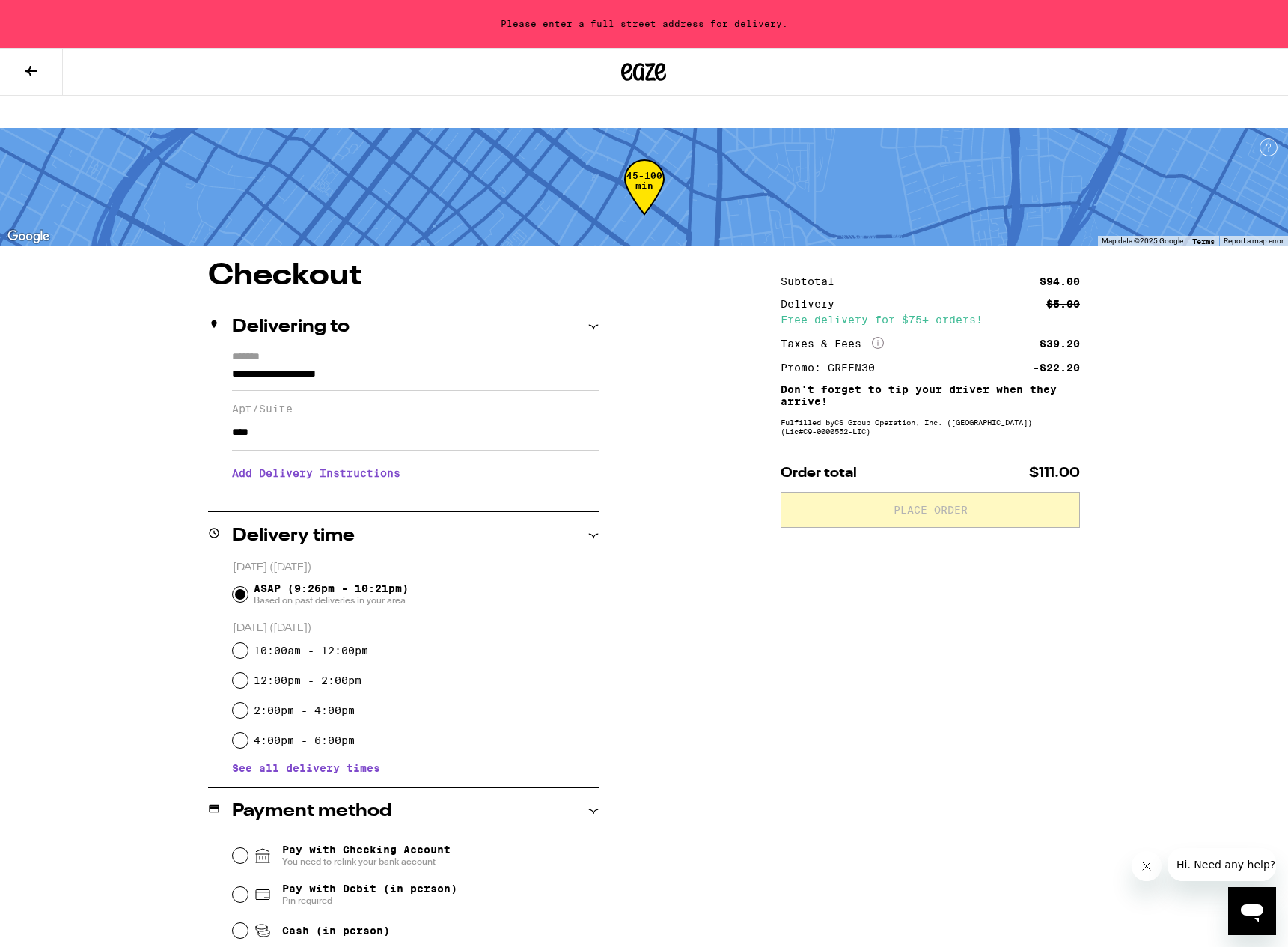
type input "****"
click at [185, 493] on div "**********" at bounding box center [644, 717] width 1078 height 912
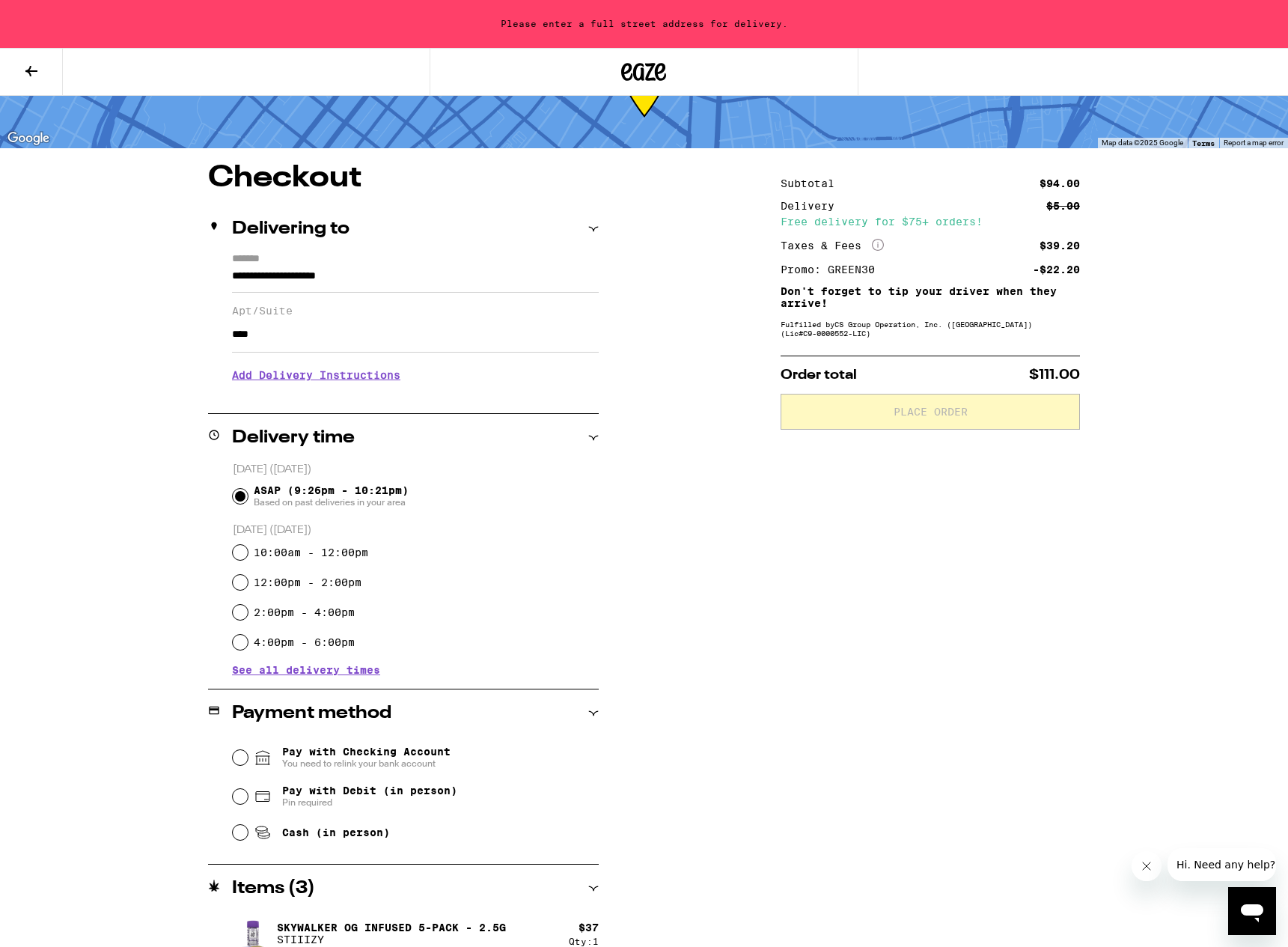
scroll to position [100, 0]
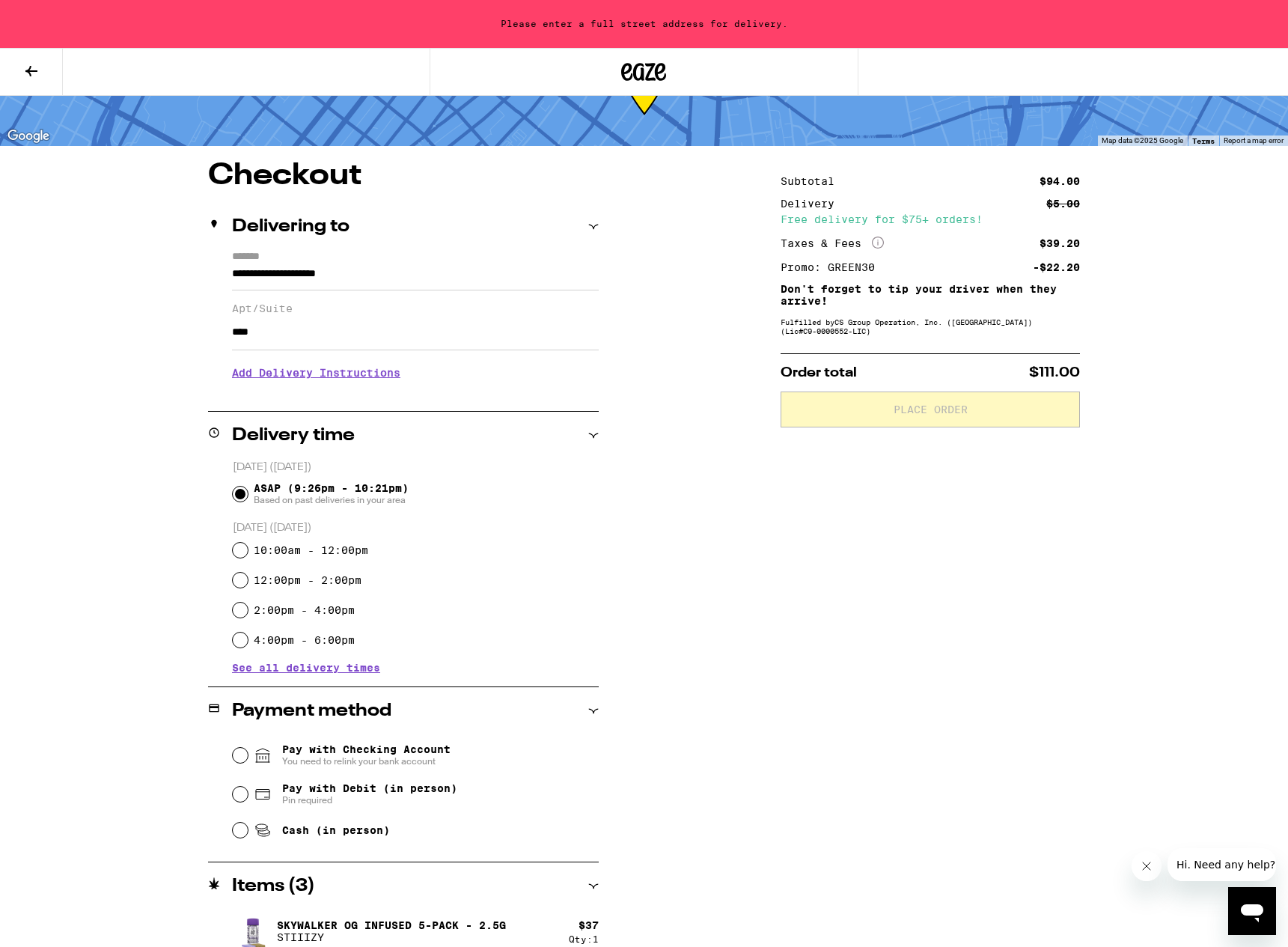
click at [229, 737] on div "Pay with Checking Account You need to relink your bank account Pay with Debit (…" at bounding box center [403, 790] width 391 height 111
click at [244, 748] on input "Pay with Checking Account You need to relink your bank account" at bounding box center [240, 755] width 15 height 15
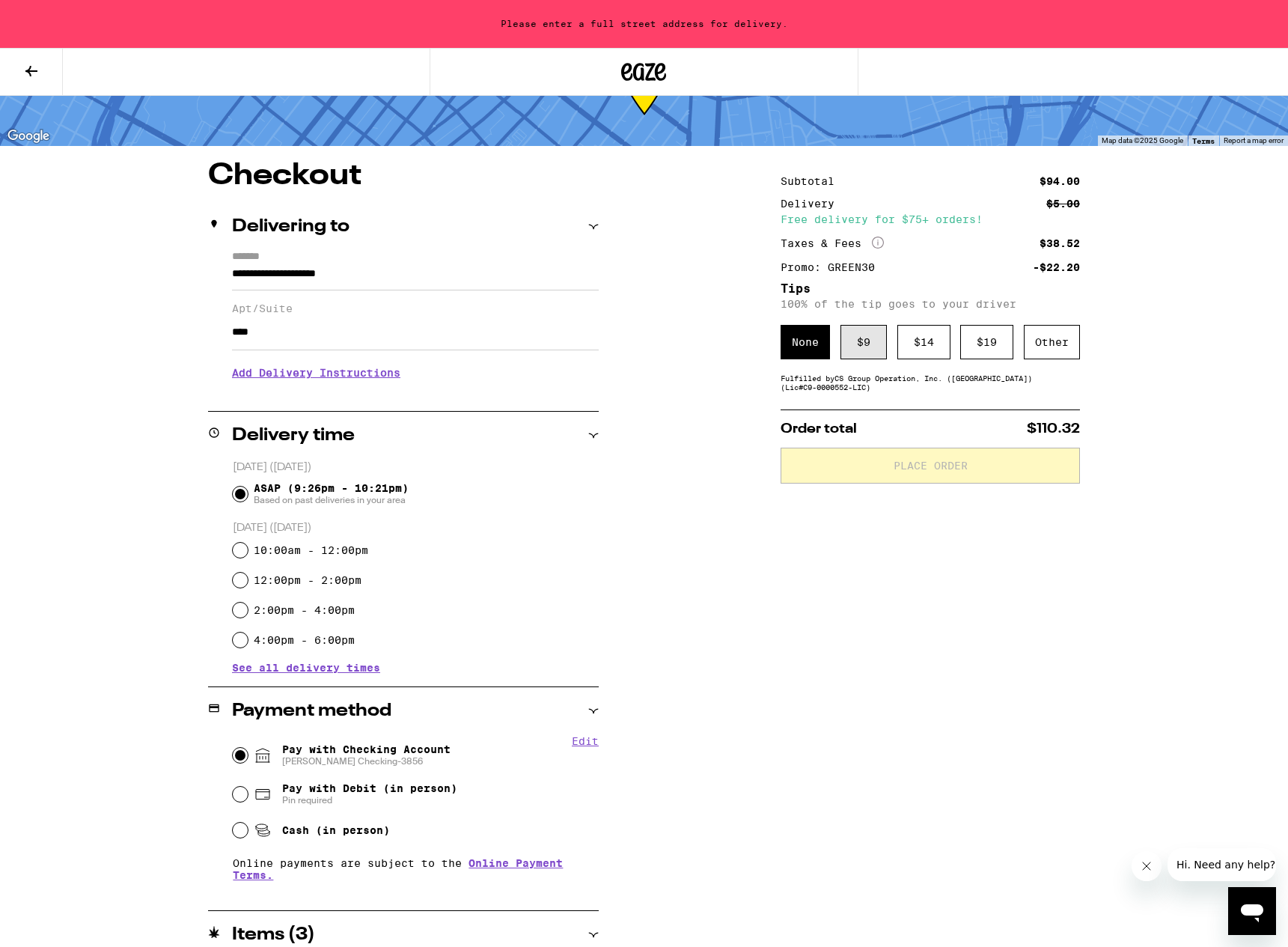
click at [858, 325] on div "$ 9" at bounding box center [863, 342] width 46 height 34
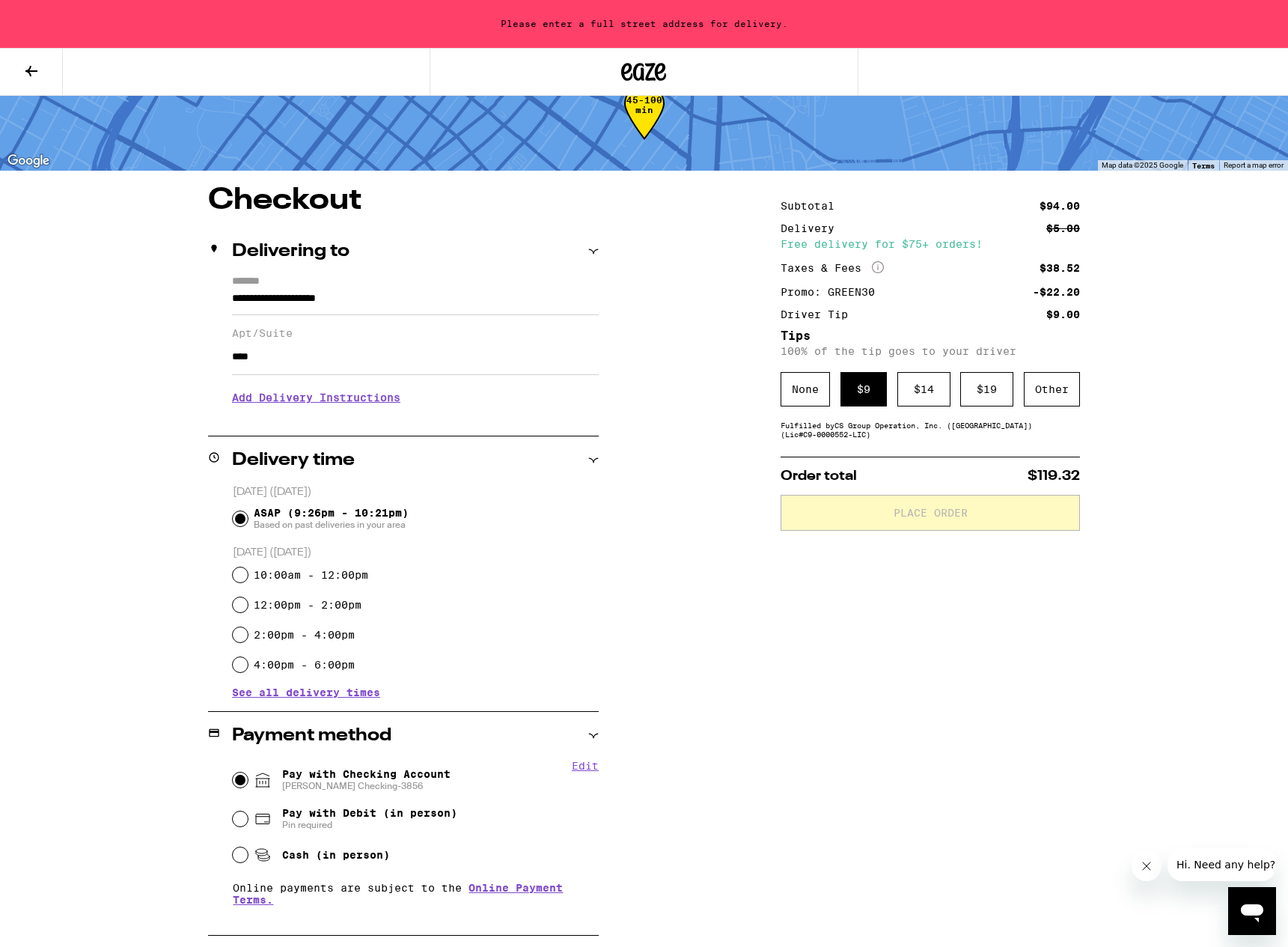
scroll to position [77, 0]
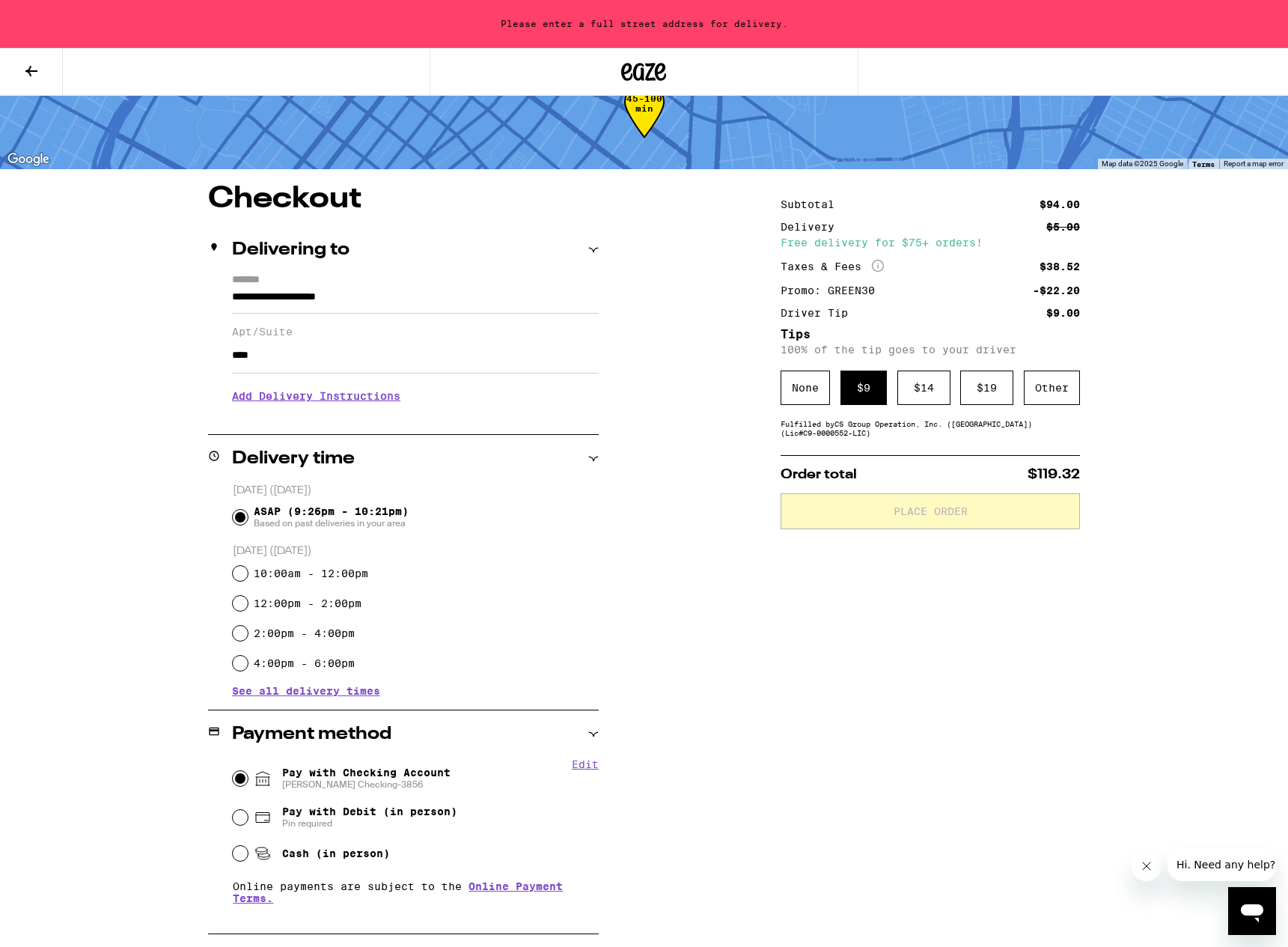
click at [886, 557] on div "Subtotal $94.00 Delivery $5.00 Free delivery for $75+ orders! Taxes & Fees More…" at bounding box center [930, 664] width 299 height 961
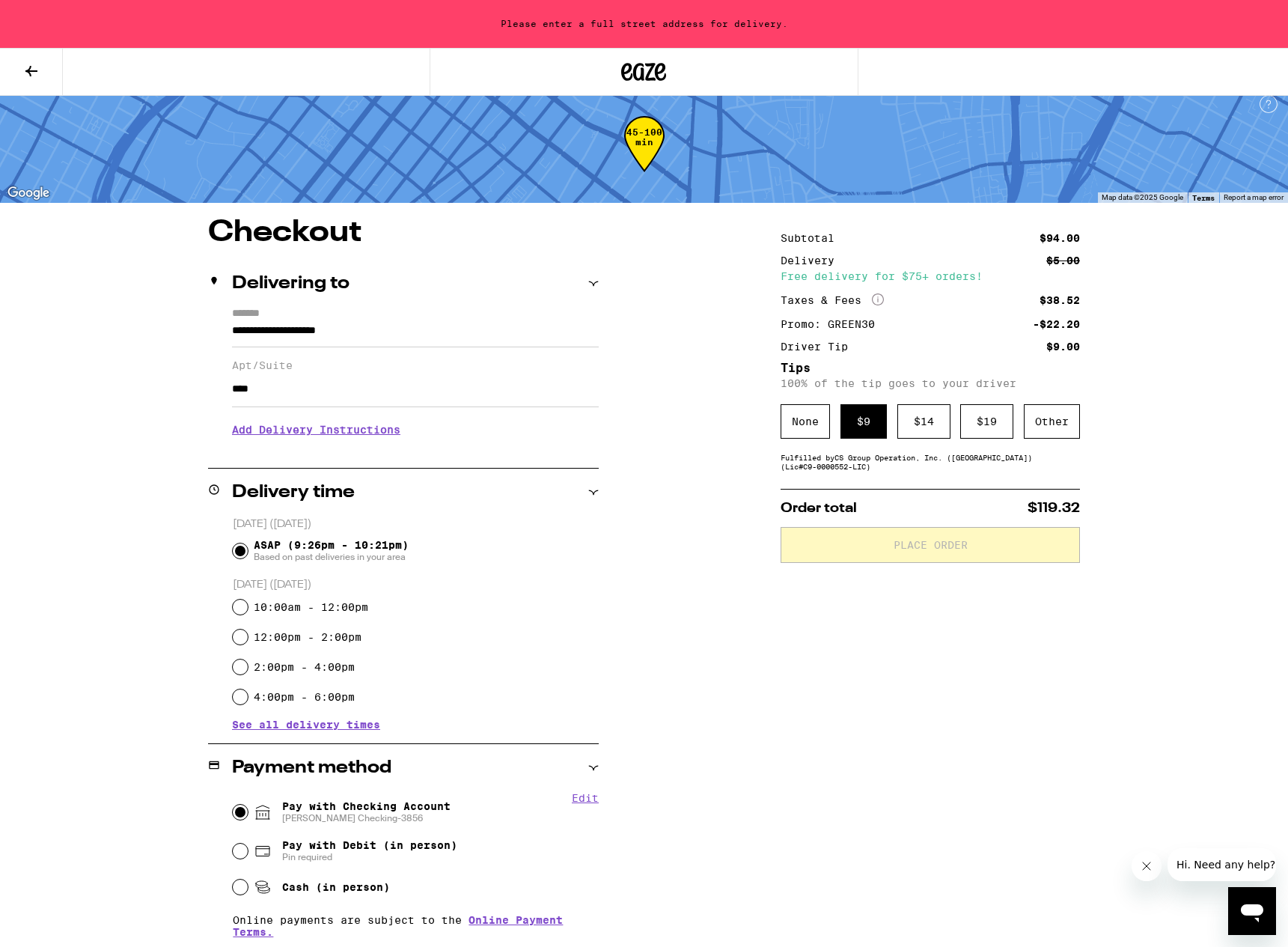
scroll to position [0, 0]
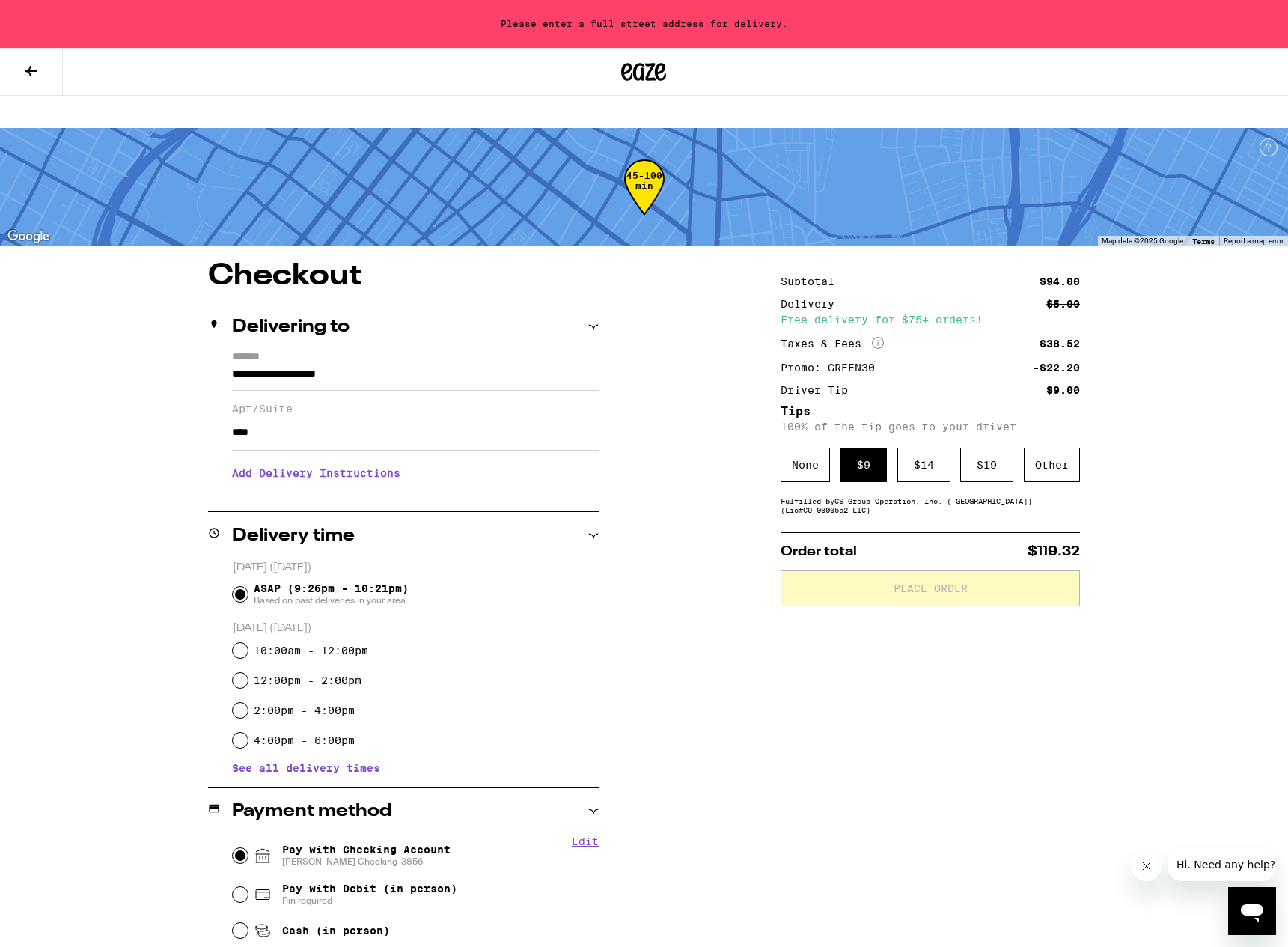
click at [435, 366] on input "**********" at bounding box center [415, 378] width 367 height 26
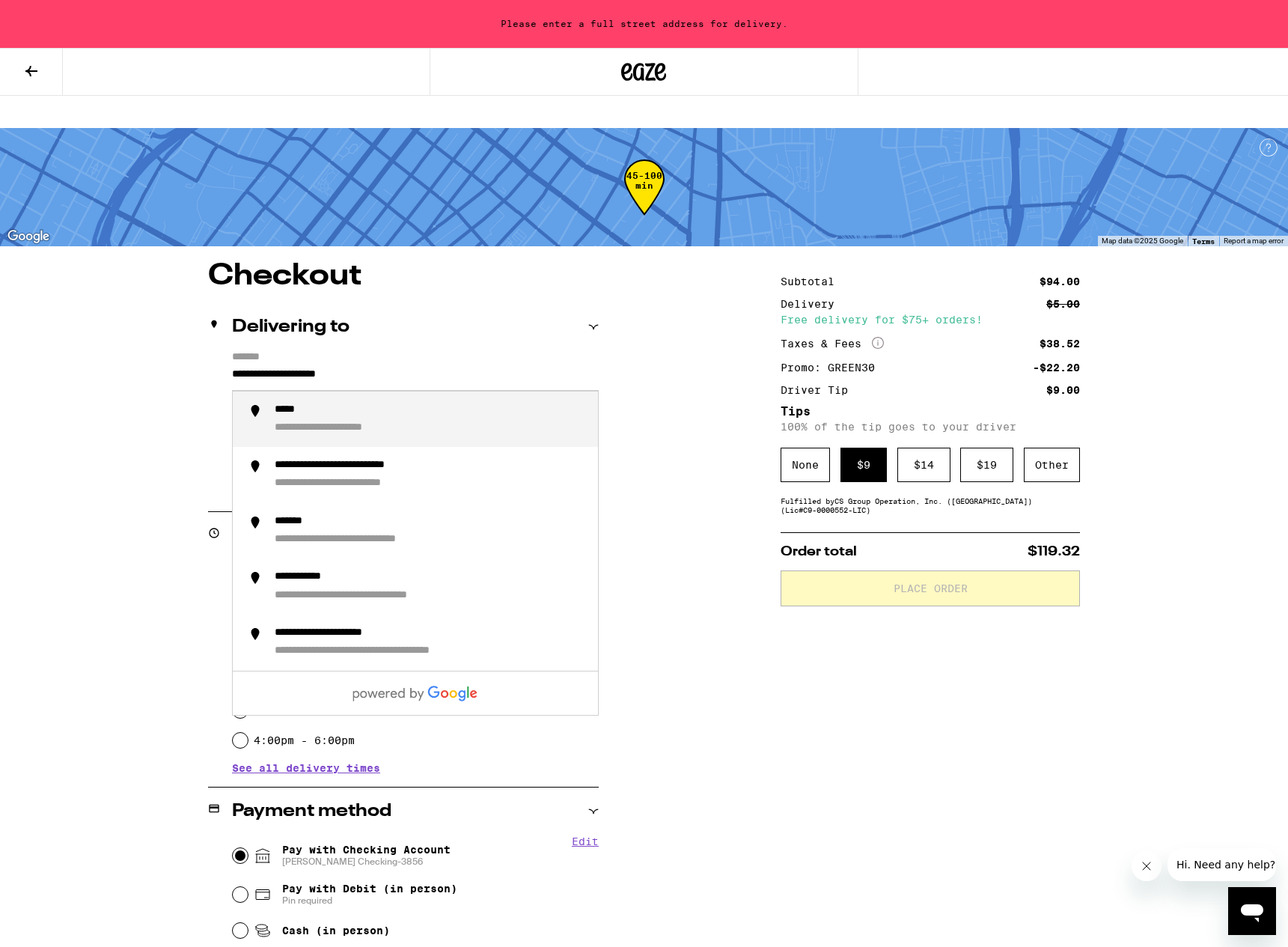
click at [435, 366] on input "**********" at bounding box center [415, 378] width 367 height 26
click at [381, 411] on li "**********" at bounding box center [415, 420] width 365 height 56
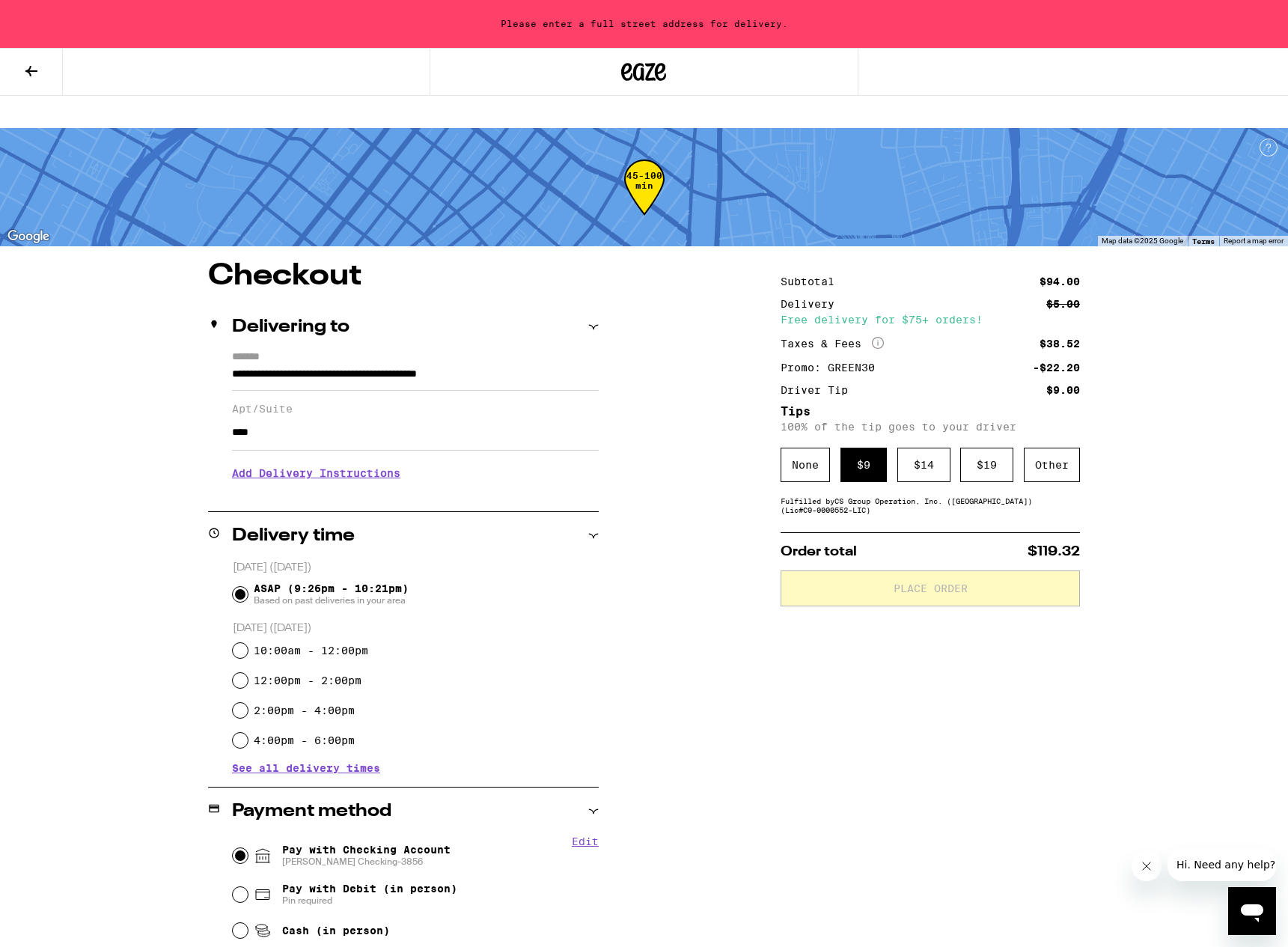
type input "**********"
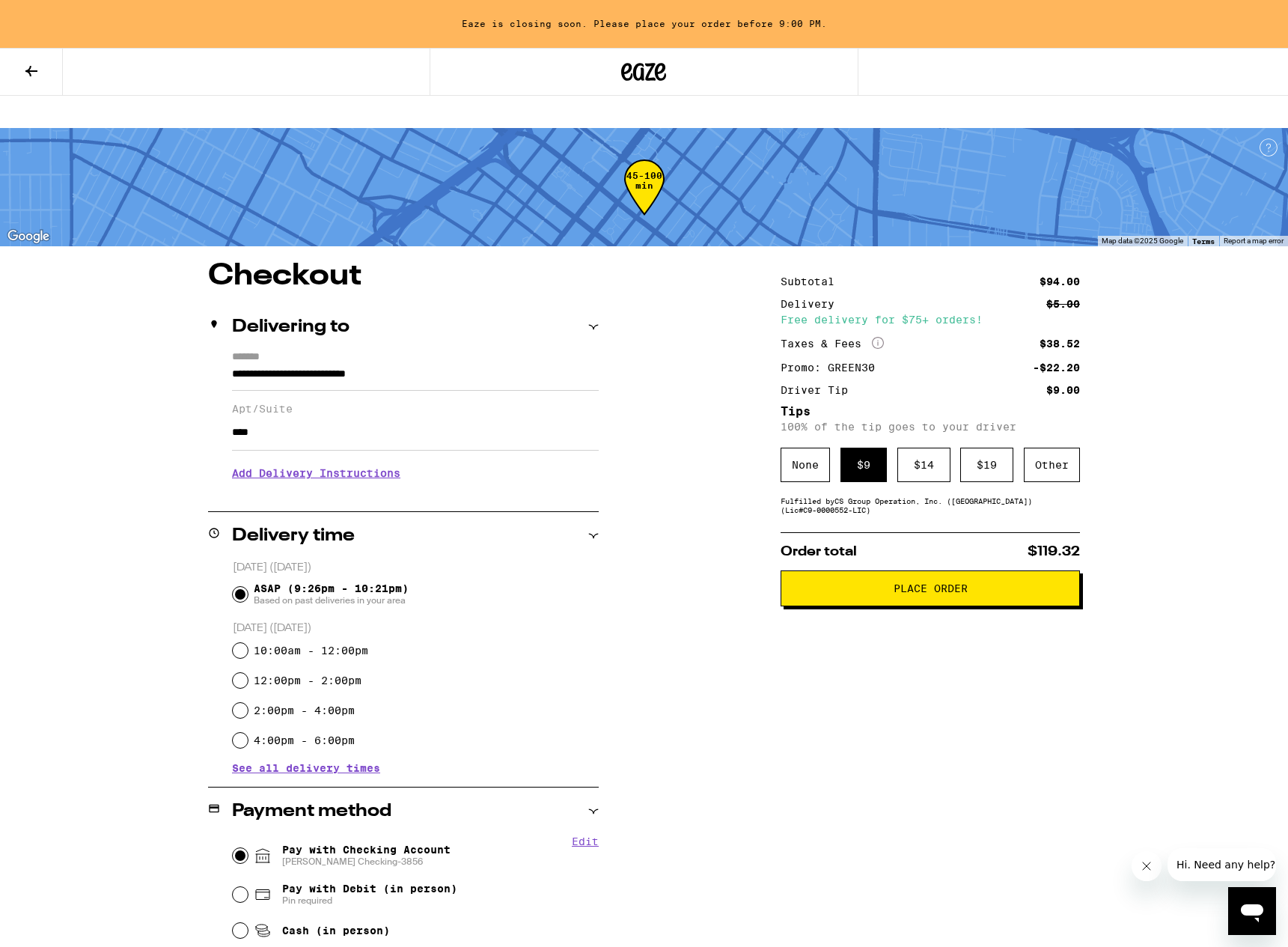
click at [873, 583] on span "Place Order" at bounding box center [930, 588] width 274 height 10
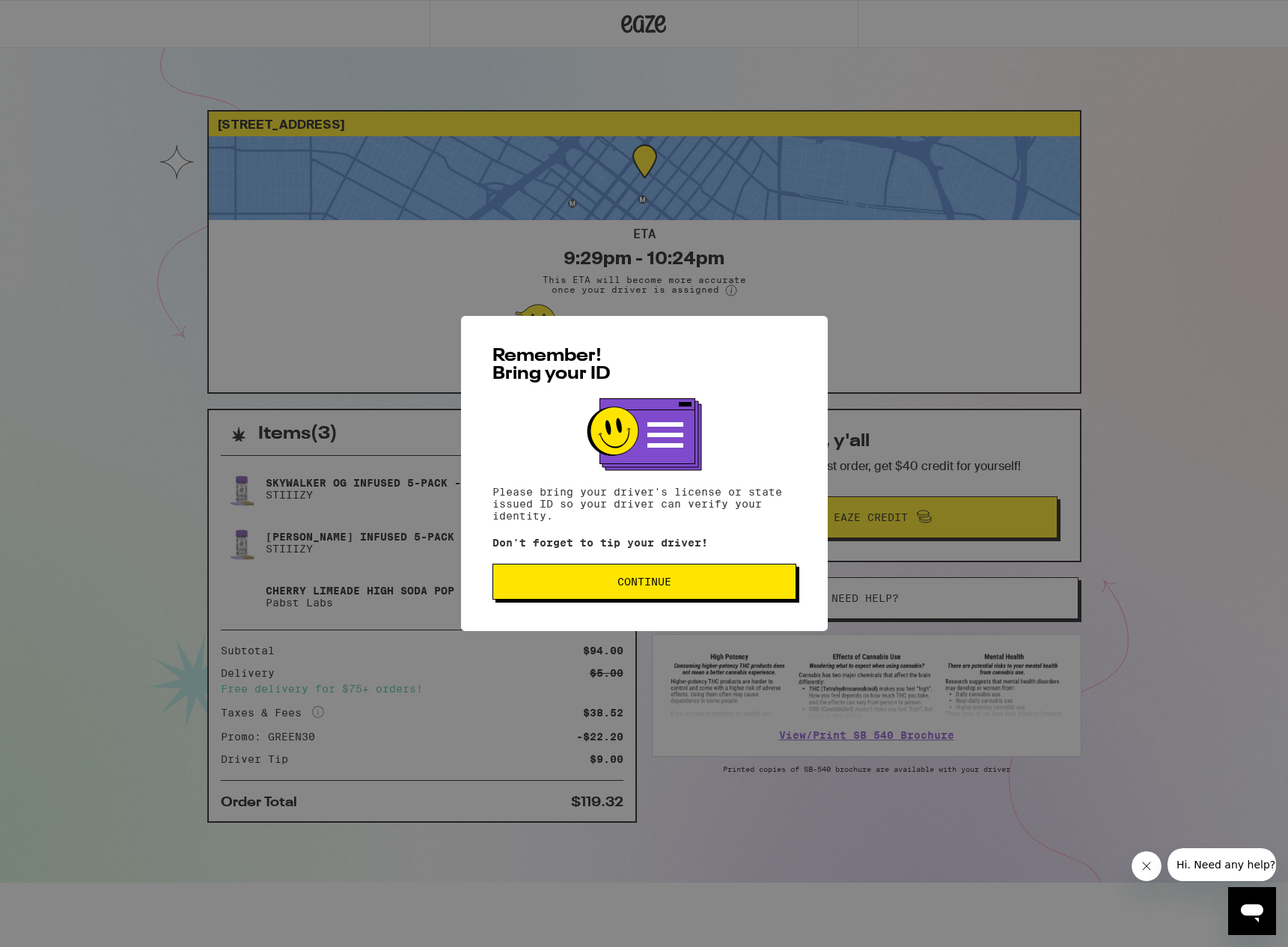
click at [631, 586] on span "Continue" at bounding box center [644, 581] width 54 height 10
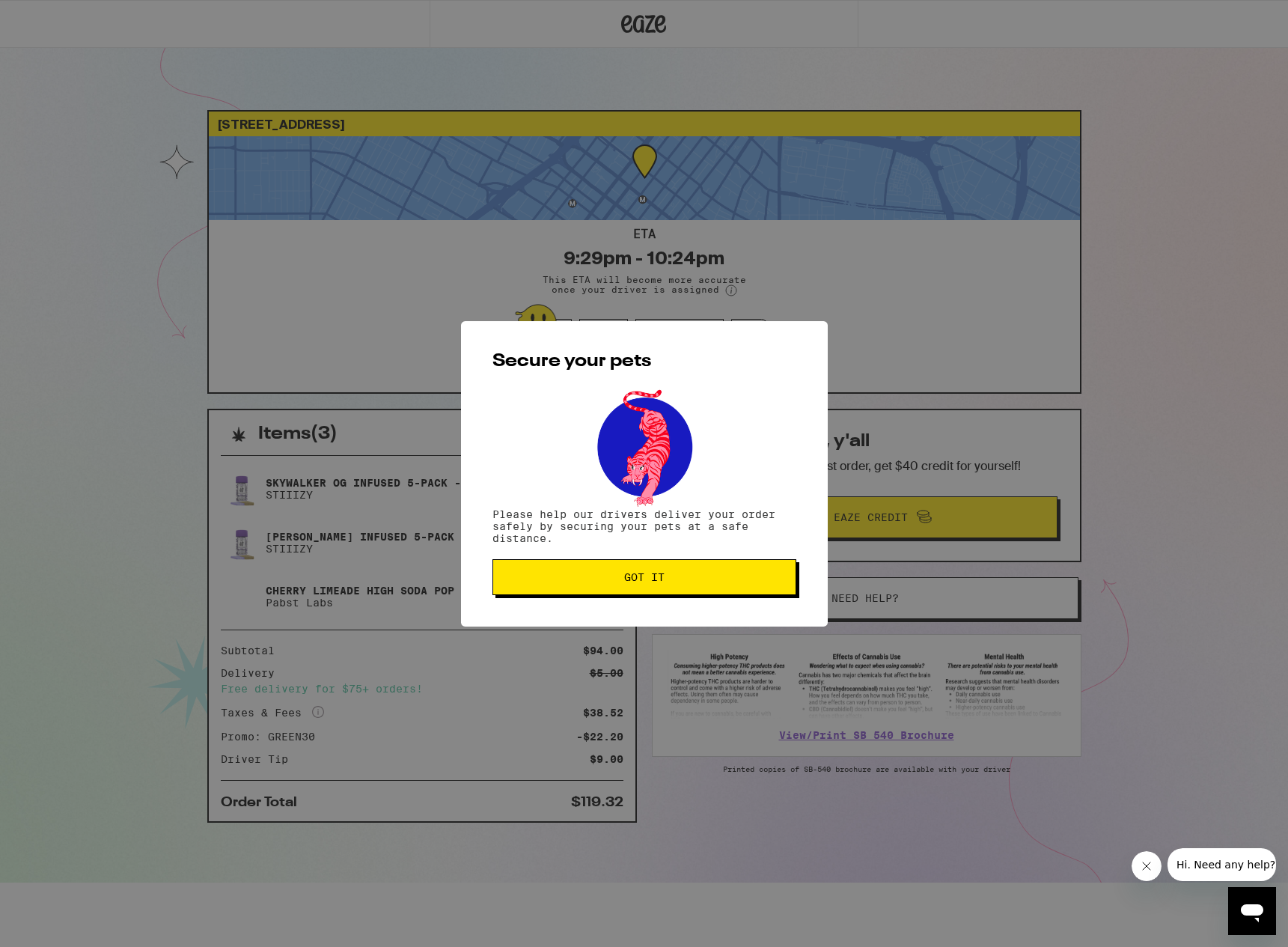
click at [631, 586] on button "Got it" at bounding box center [644, 577] width 304 height 36
